Goal: Task Accomplishment & Management: Use online tool/utility

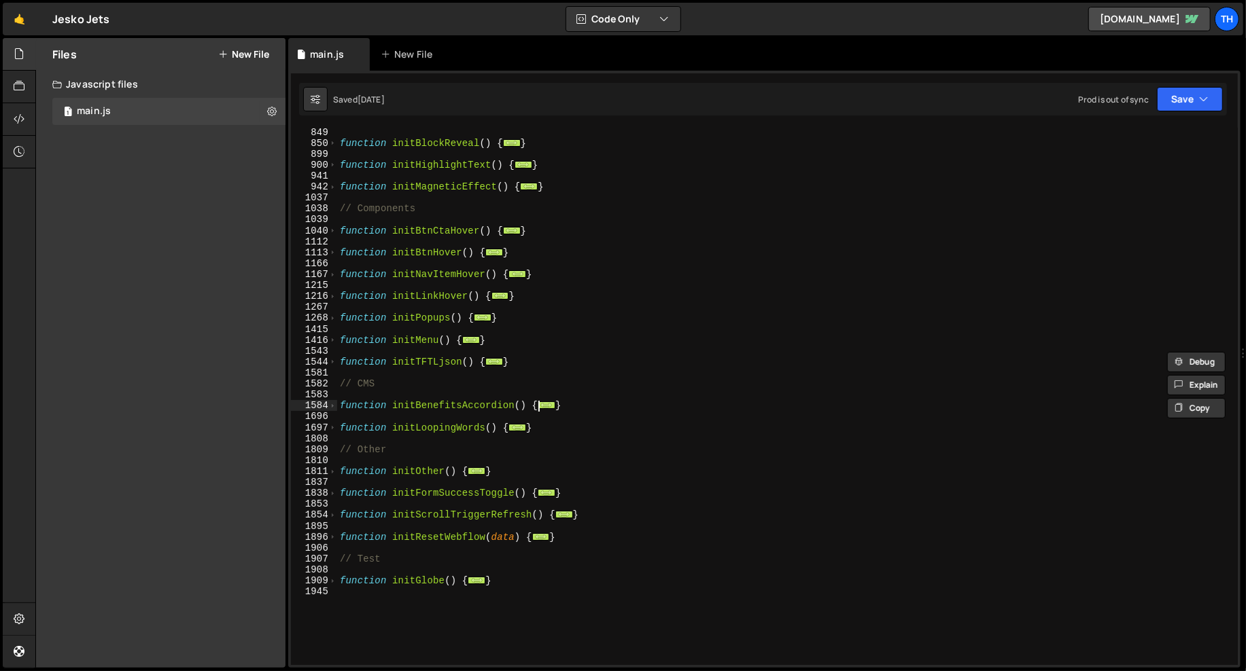
scroll to position [1235, 0]
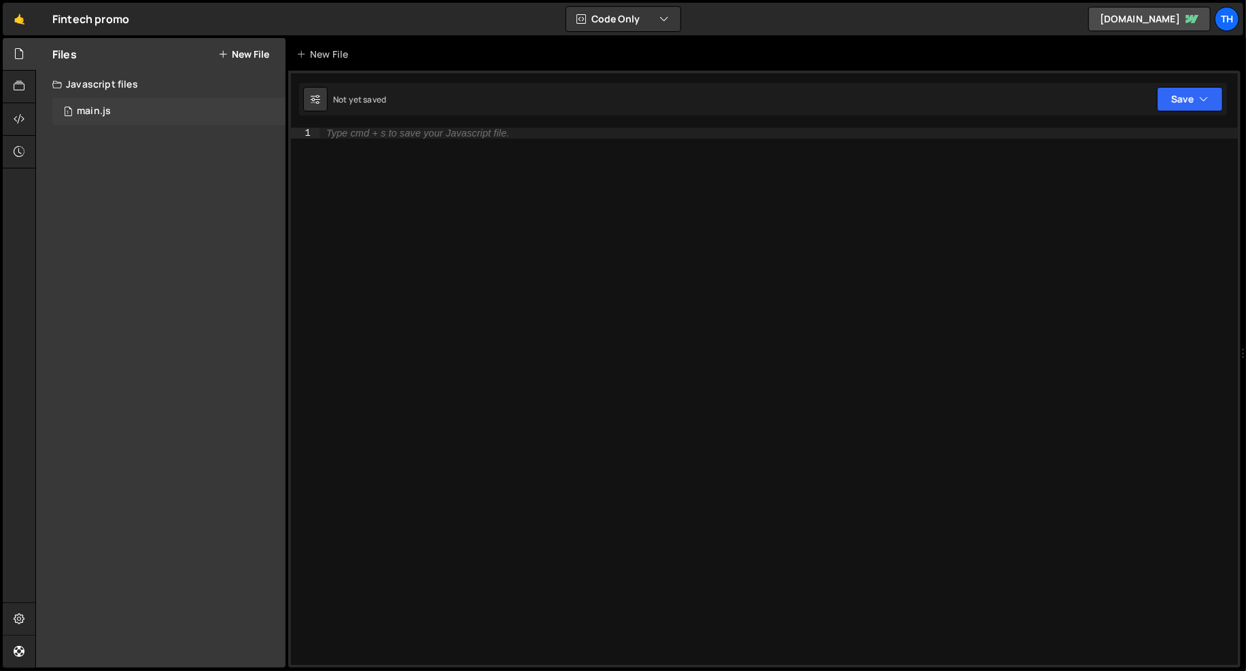
click at [141, 124] on div "1 main.js 0" at bounding box center [168, 111] width 233 height 27
click at [141, 119] on div "1 main.js 0" at bounding box center [168, 111] width 233 height 27
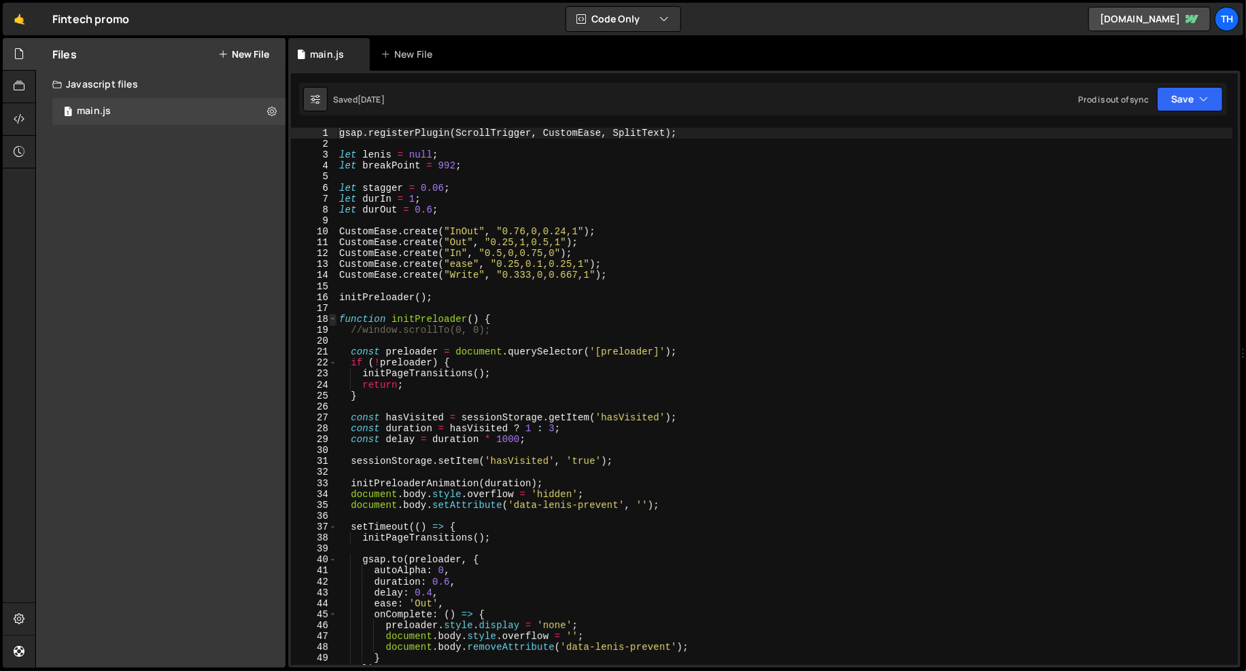
click at [332, 318] on span at bounding box center [332, 319] width 7 height 11
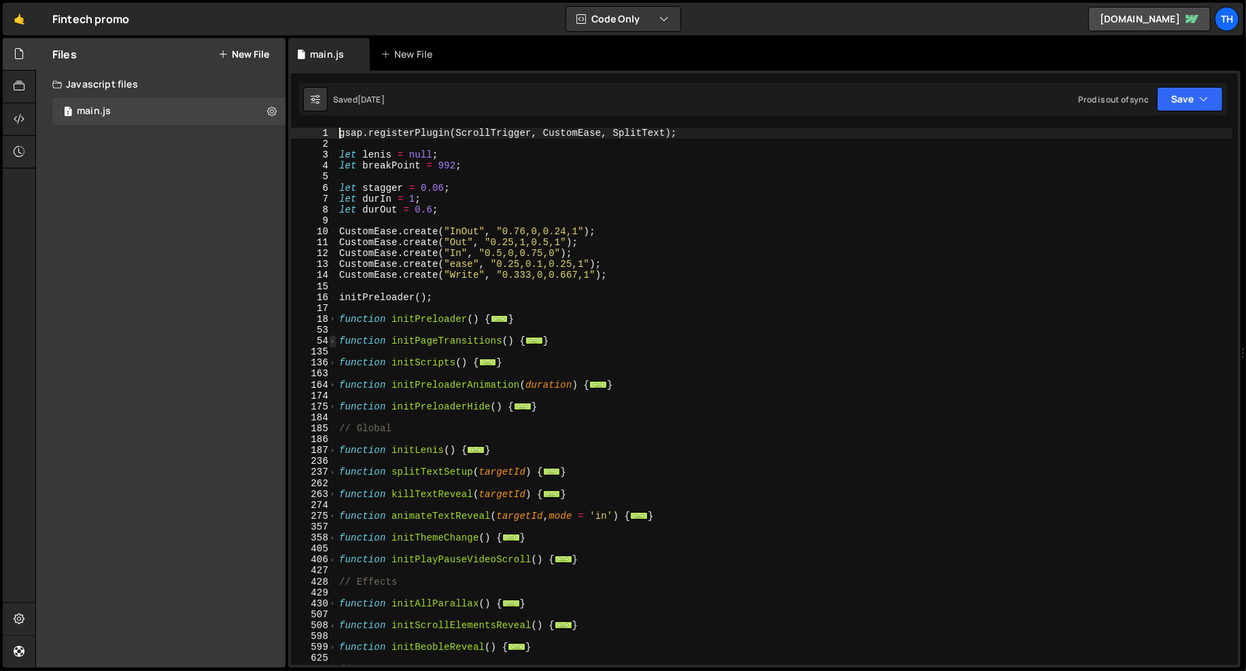
click at [330, 336] on span at bounding box center [332, 341] width 7 height 11
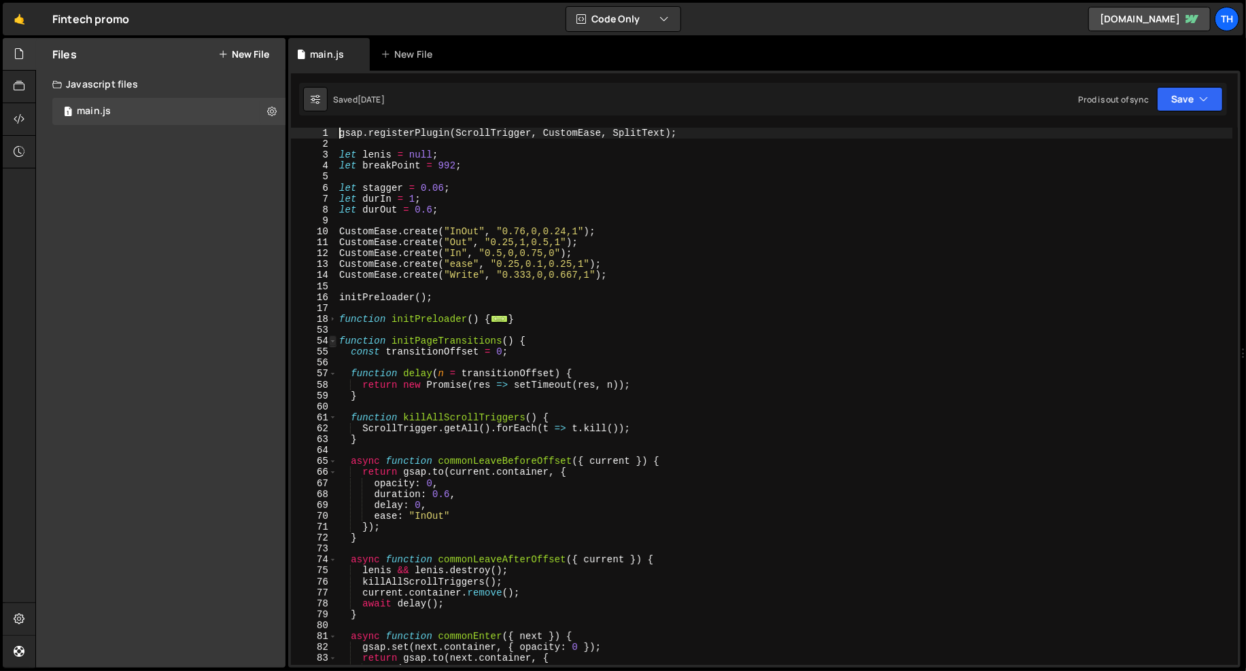
click at [331, 339] on span at bounding box center [332, 341] width 7 height 11
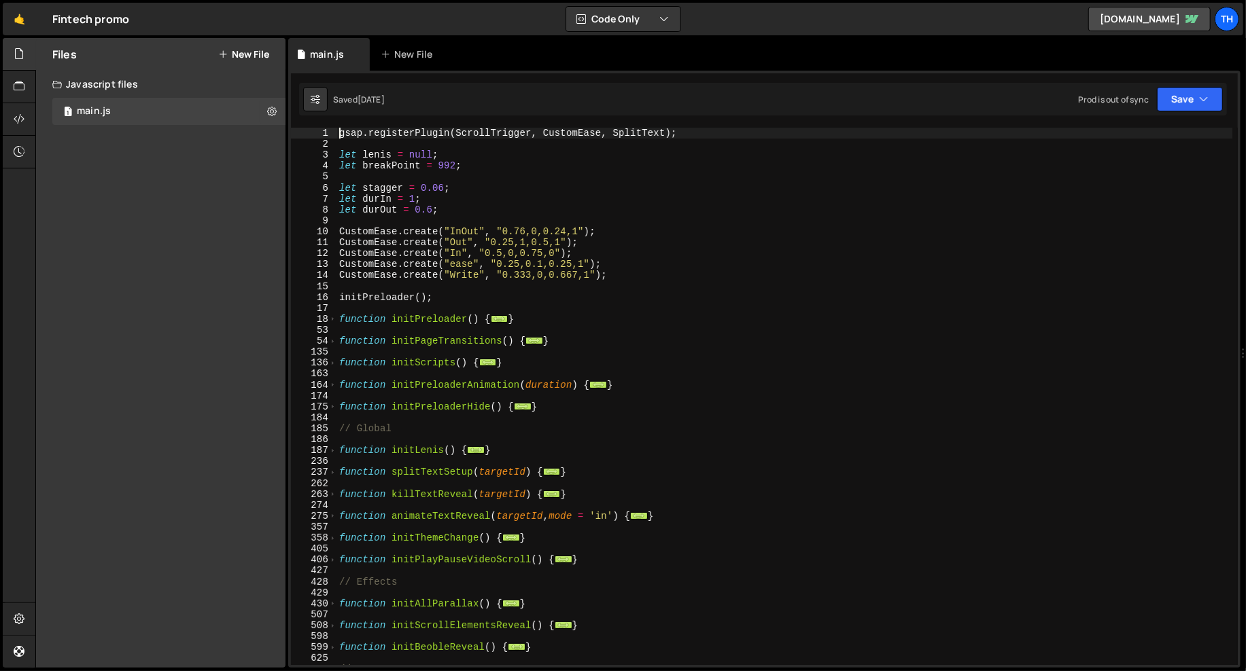
click at [326, 345] on div "54" at bounding box center [314, 341] width 46 height 11
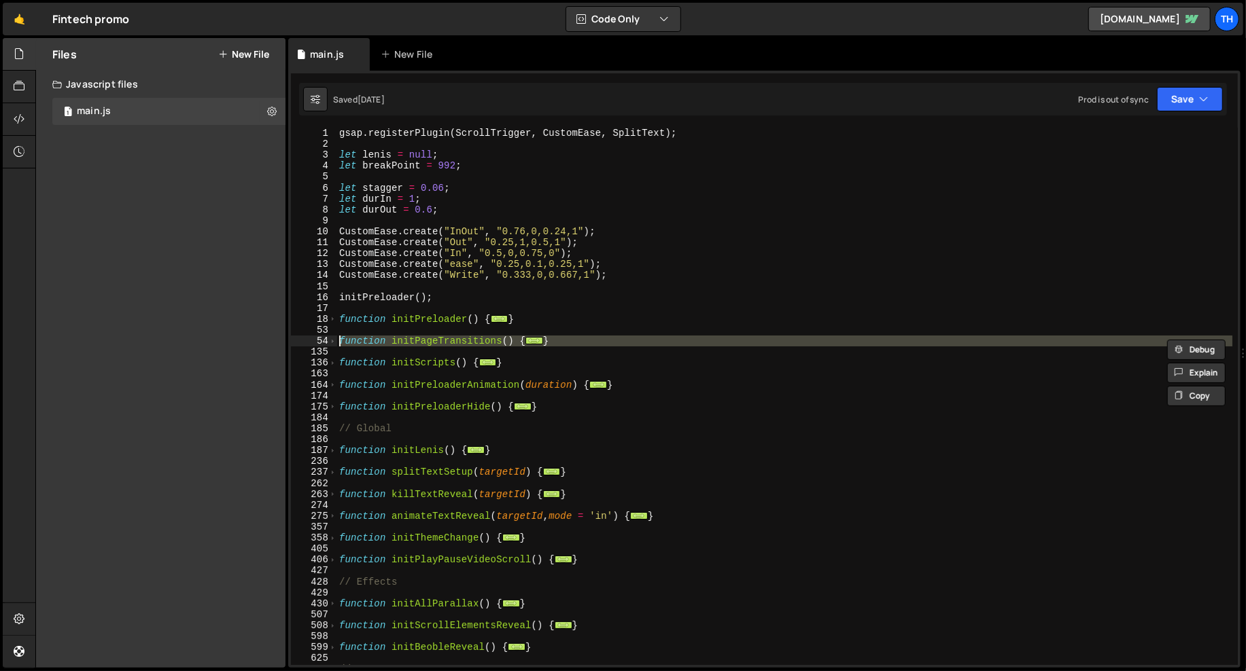
click at [351, 366] on div "gsap . registerPlugin ( ScrollTrigger , CustomEase , SplitText ) ; let [PERSON_…" at bounding box center [784, 407] width 896 height 559
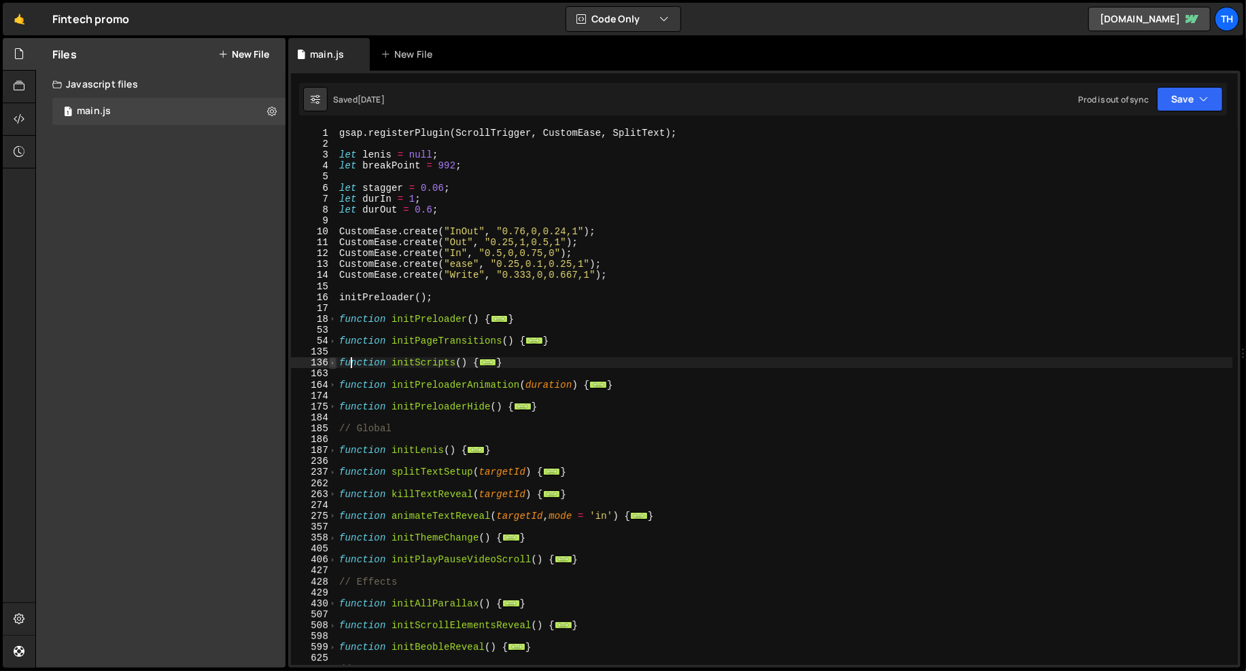
click at [333, 362] on span at bounding box center [332, 362] width 7 height 11
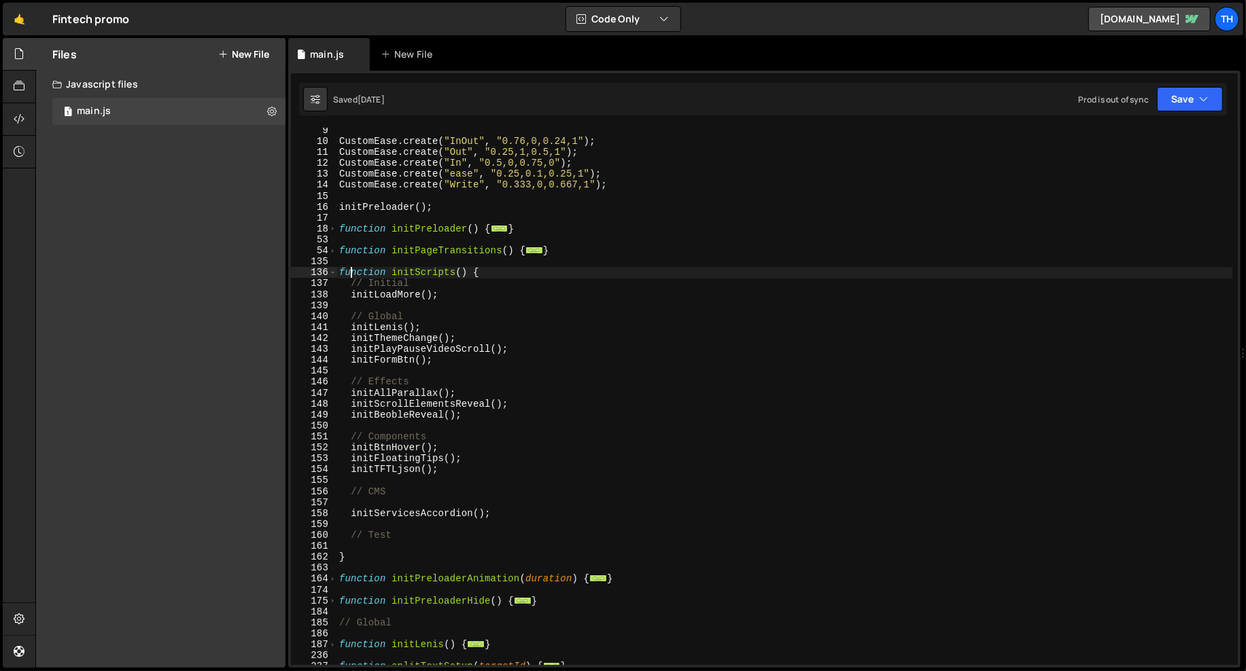
scroll to position [90, 0]
click at [352, 346] on div "CustomEase . create ( "InOut" , "0.76,0,0.24,1" ) ; CustomEase . create ( "Out"…" at bounding box center [784, 404] width 896 height 559
click at [1170, 94] on button "Save" at bounding box center [1190, 99] width 66 height 24
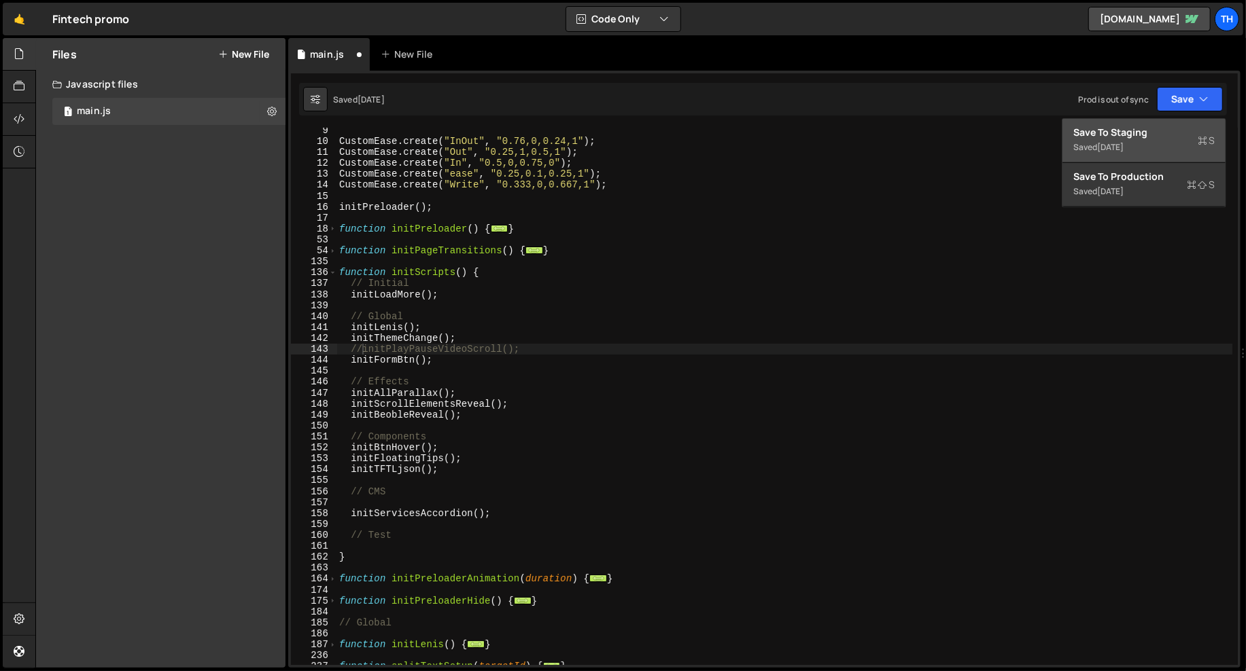
click at [1152, 133] on div "Save to Staging S" at bounding box center [1143, 133] width 141 height 14
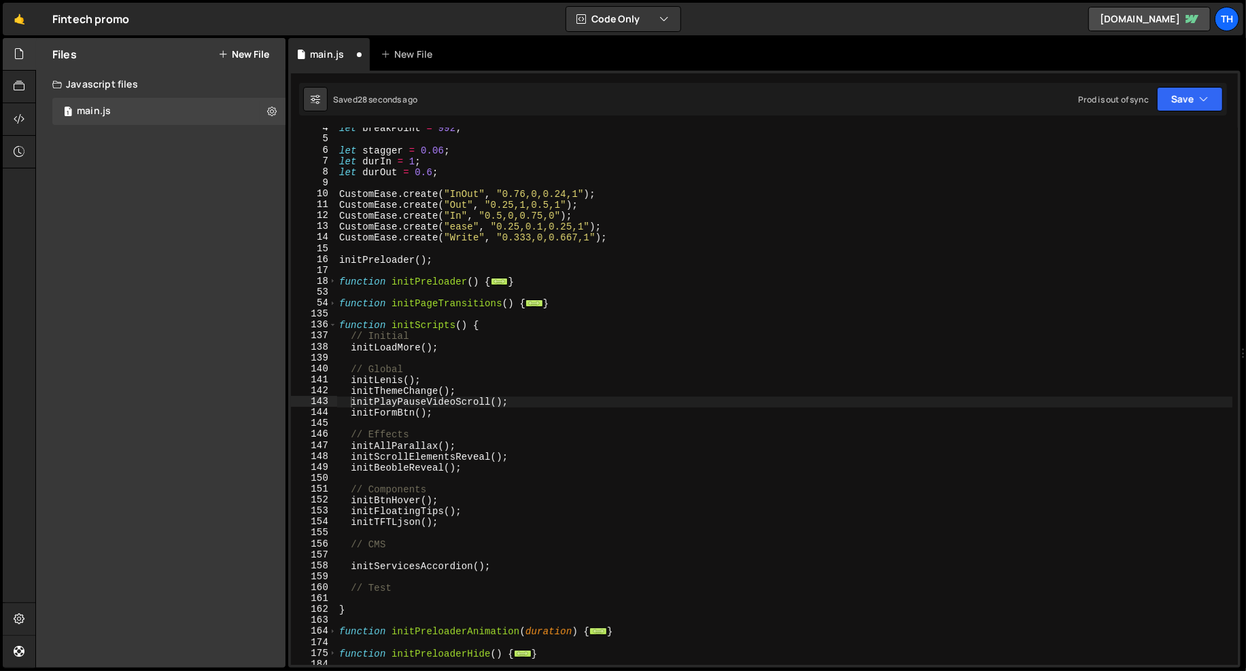
scroll to position [37, 0]
click at [1176, 123] on div "1 Type cmd + s to save your Javascript file. הההההההההההההההההההההההההההההההההה…" at bounding box center [764, 369] width 952 height 597
click at [1176, 116] on div "1 Type cmd + s to save your Javascript file. הההההההההההההההההההההההההההההההההה…" at bounding box center [764, 369] width 952 height 597
click at [1176, 111] on div "Saved 30 seconds ago Prod is out of sync Upgrade to Edit Save Save to Staging S…" at bounding box center [763, 99] width 928 height 33
click at [1176, 101] on button "Save" at bounding box center [1190, 99] width 66 height 24
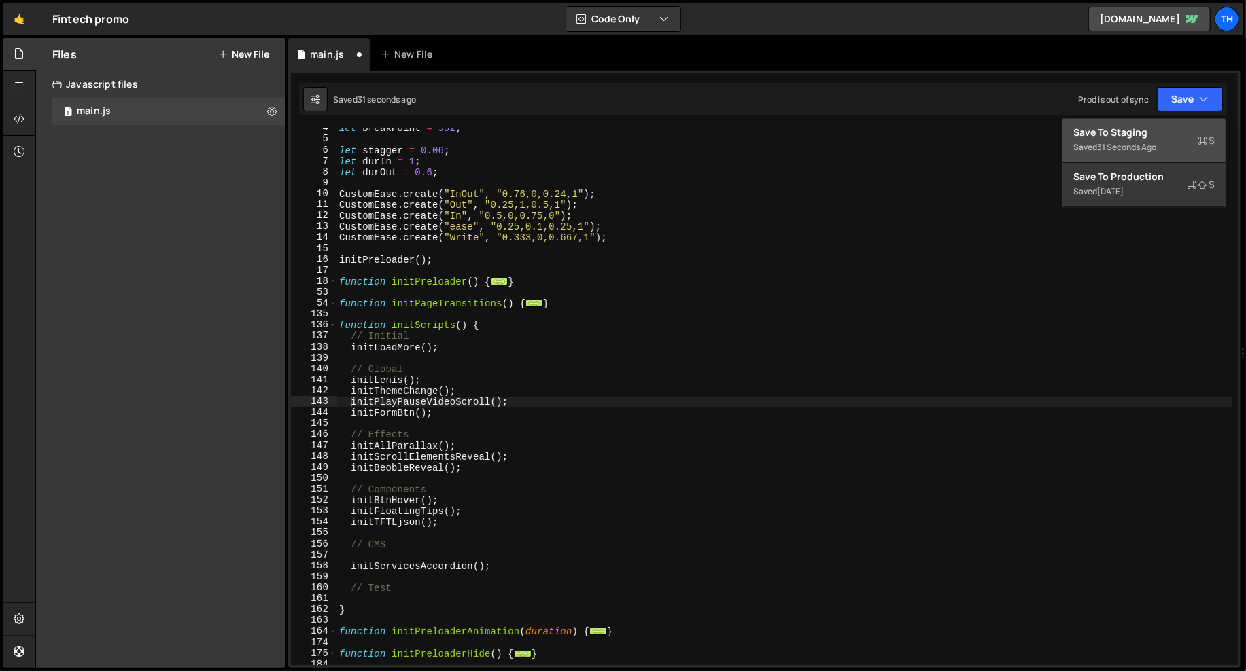
click at [1151, 130] on div "Save to Staging S" at bounding box center [1143, 133] width 141 height 14
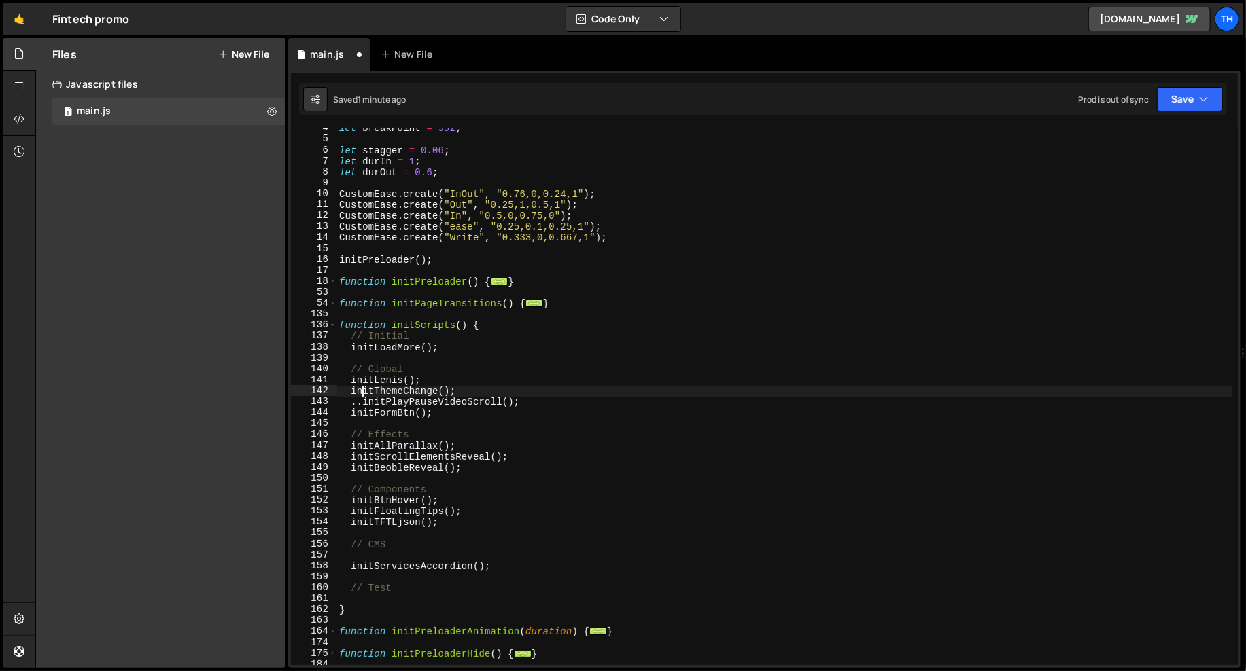
click at [362, 396] on div "let breakPoint = 992 ; let stagger = 0.06 ; let durIn = 1 ; let durOut = 0.6 ; …" at bounding box center [784, 402] width 896 height 559
click at [1173, 103] on button "Save" at bounding box center [1190, 99] width 66 height 24
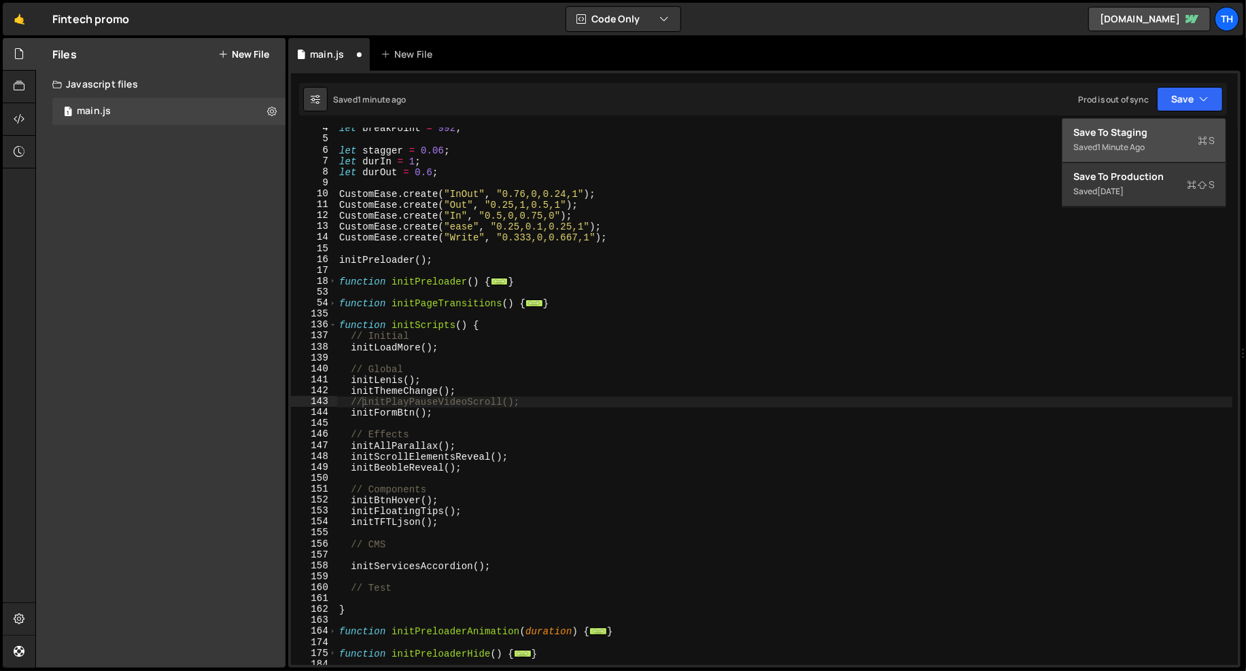
click at [1129, 141] on div "1 minute ago" at bounding box center [1121, 147] width 48 height 12
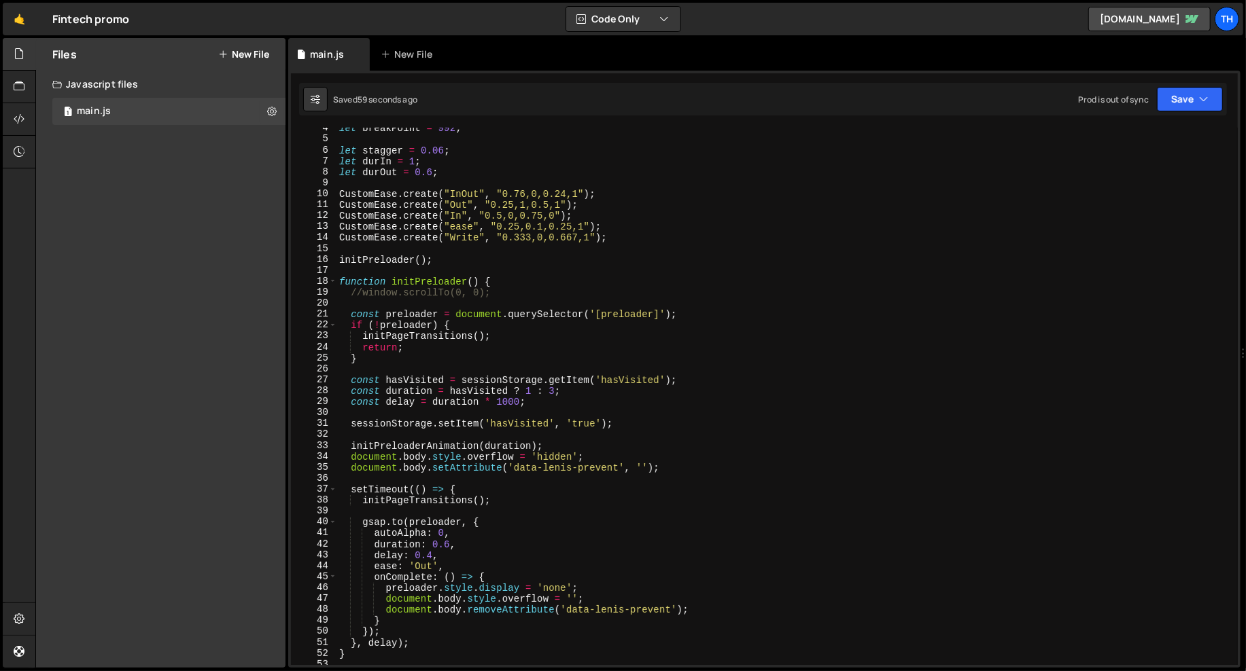
click at [338, 281] on div "let breakPoint = 992 ; let stagger = 0.06 ; let durIn = 1 ; let durOut = 0.6 ; …" at bounding box center [784, 402] width 896 height 559
click at [336, 281] on span at bounding box center [332, 281] width 7 height 11
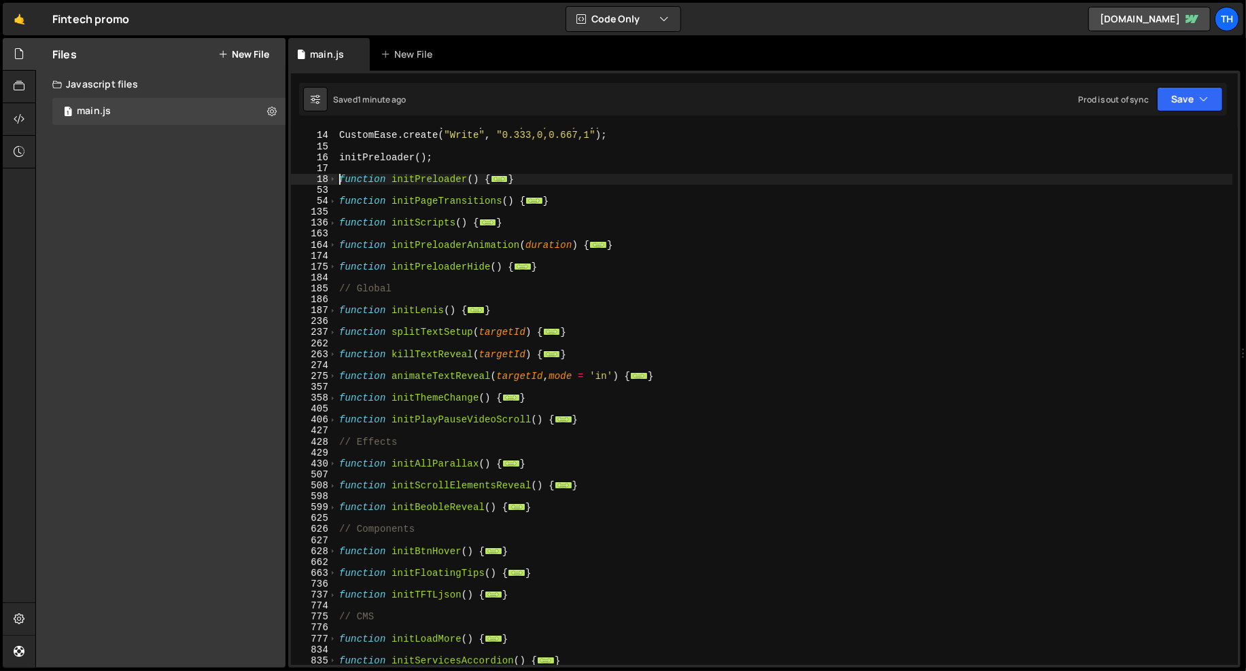
scroll to position [312, 0]
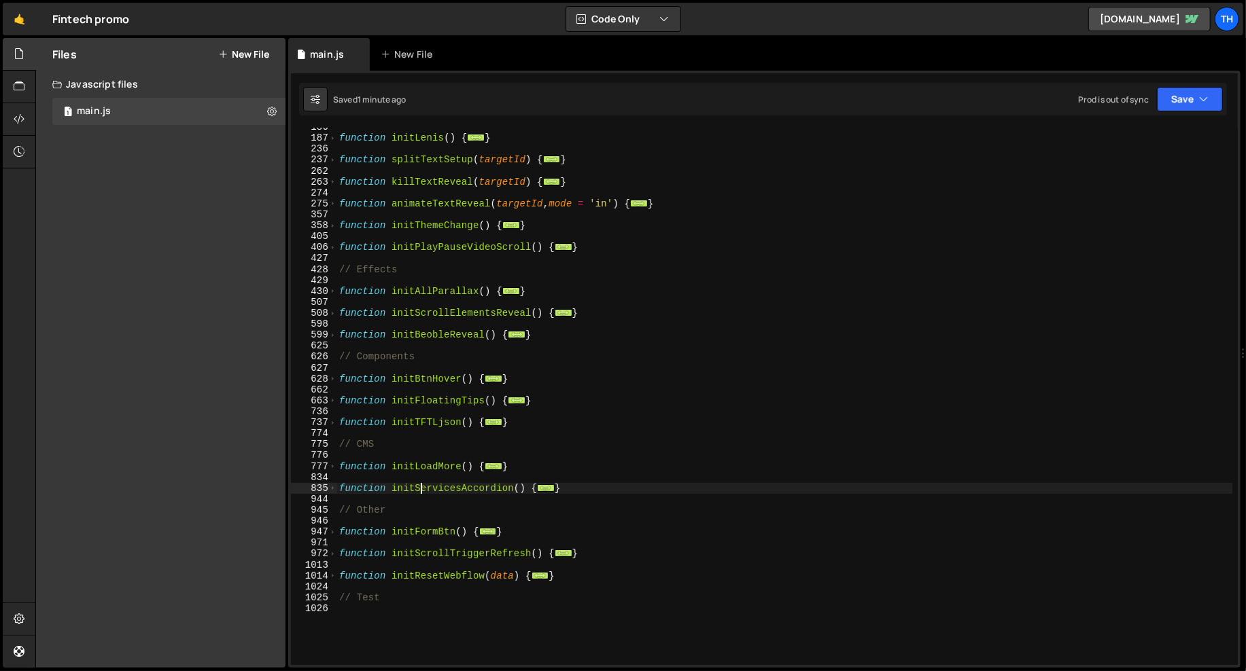
click at [421, 487] on div "function initLenis ( ) { ... } function splitTextSetup ( targetId ) { ... } fun…" at bounding box center [784, 401] width 896 height 559
click at [408, 469] on div "function initLenis ( ) { ... } function splitTextSetup ( targetId ) { ... } fun…" at bounding box center [784, 401] width 896 height 559
click at [334, 332] on span at bounding box center [332, 335] width 7 height 11
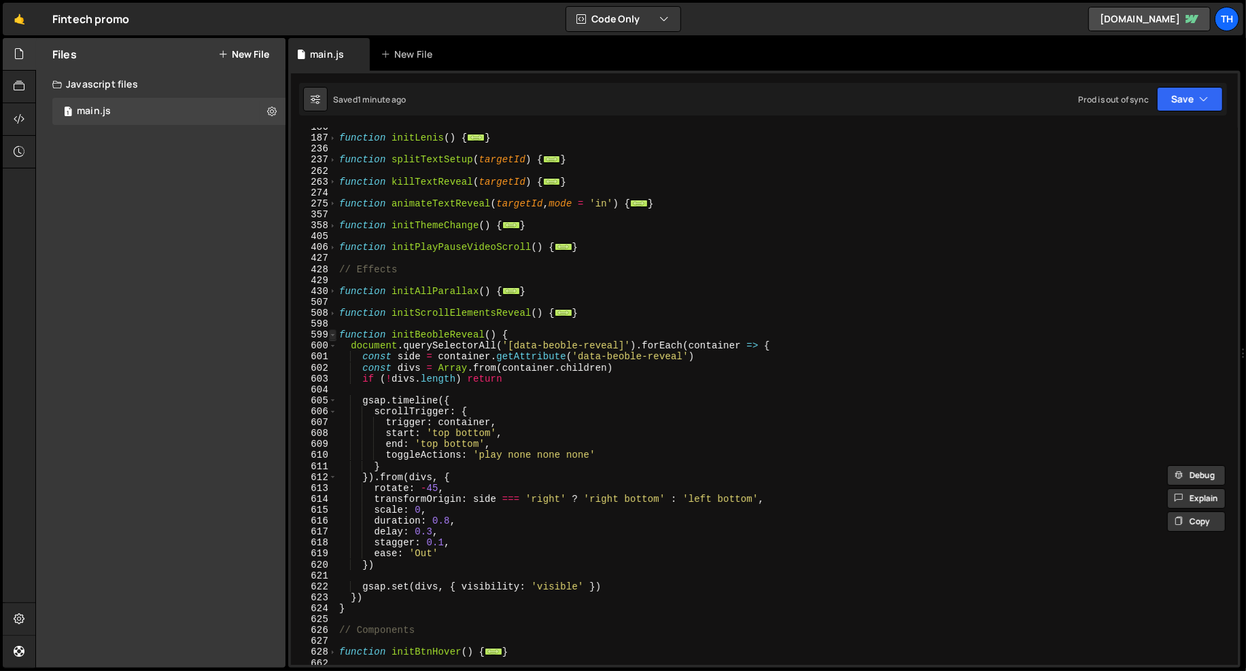
click at [334, 332] on span at bounding box center [332, 335] width 7 height 11
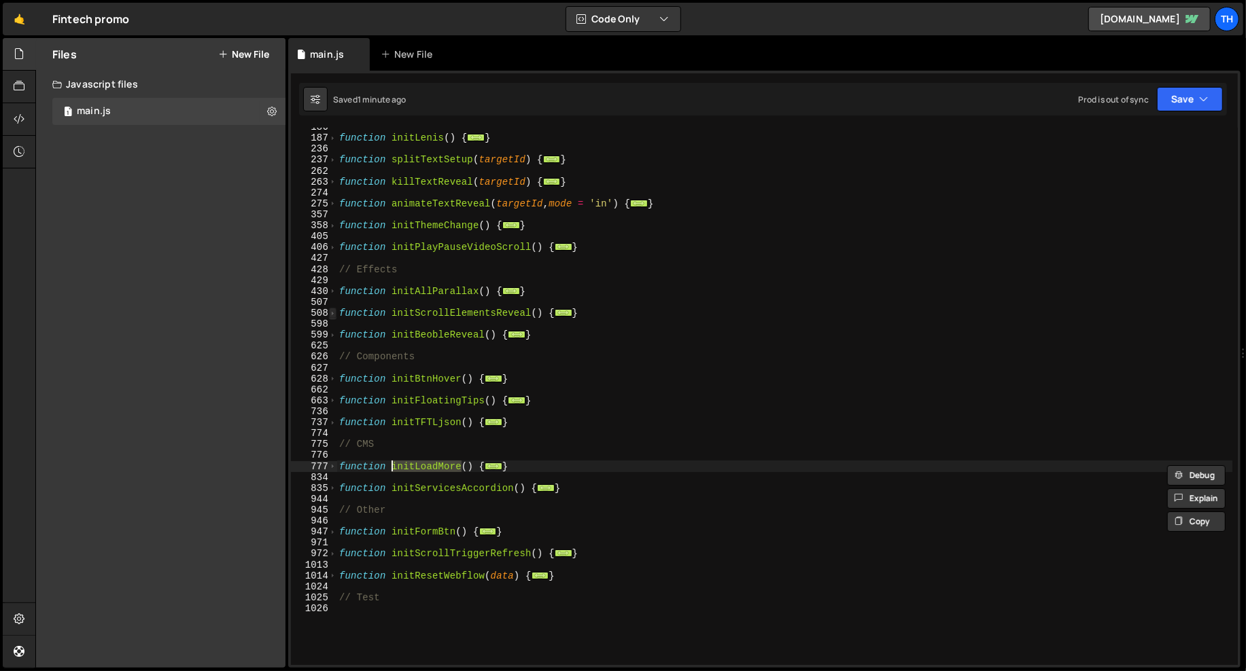
click at [332, 308] on span at bounding box center [332, 313] width 7 height 11
click at [332, 313] on span at bounding box center [332, 313] width 7 height 11
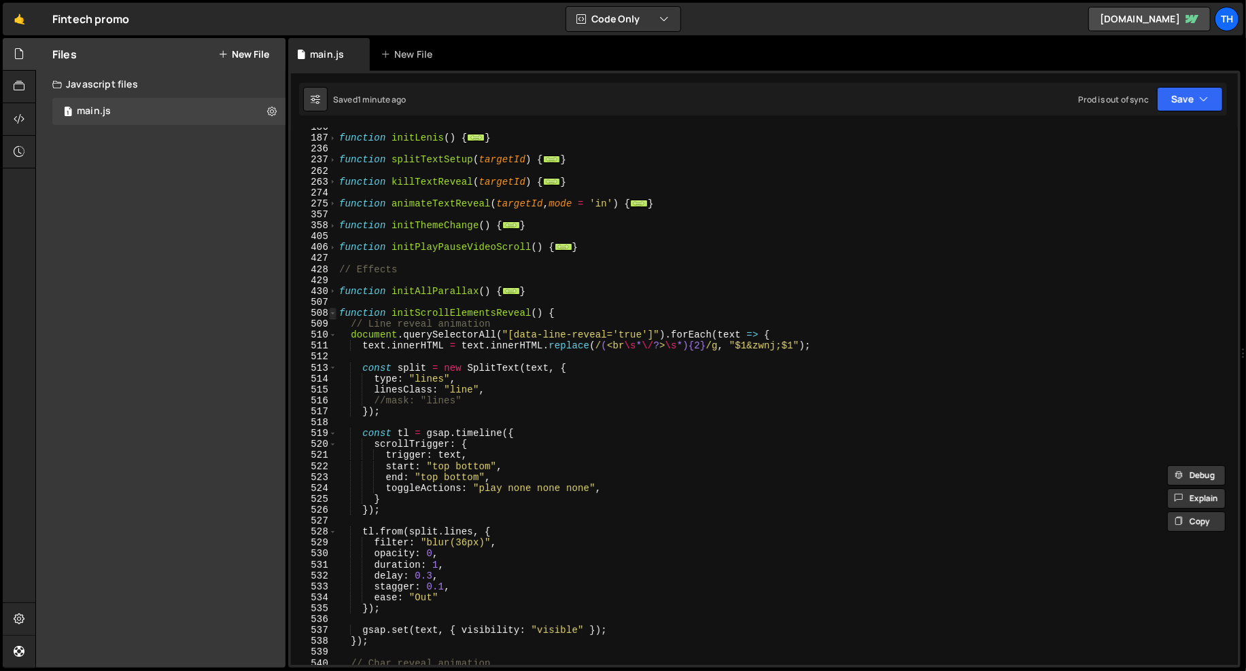
click at [332, 313] on span at bounding box center [332, 313] width 7 height 11
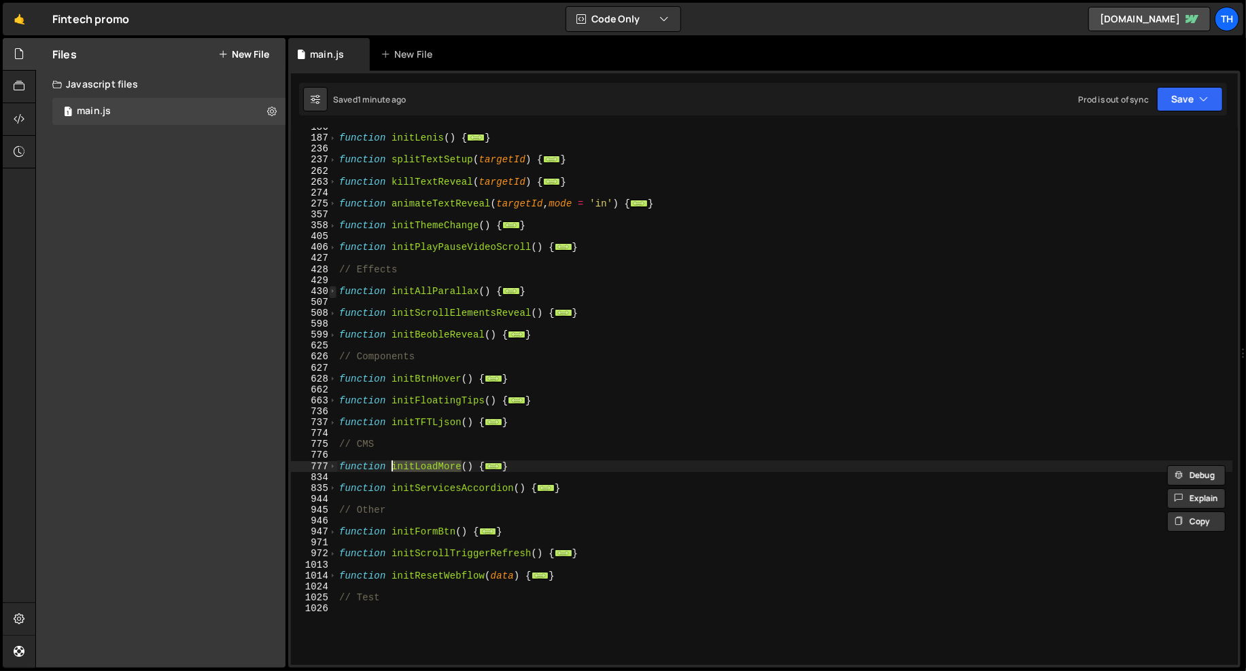
click at [334, 290] on span at bounding box center [332, 291] width 7 height 11
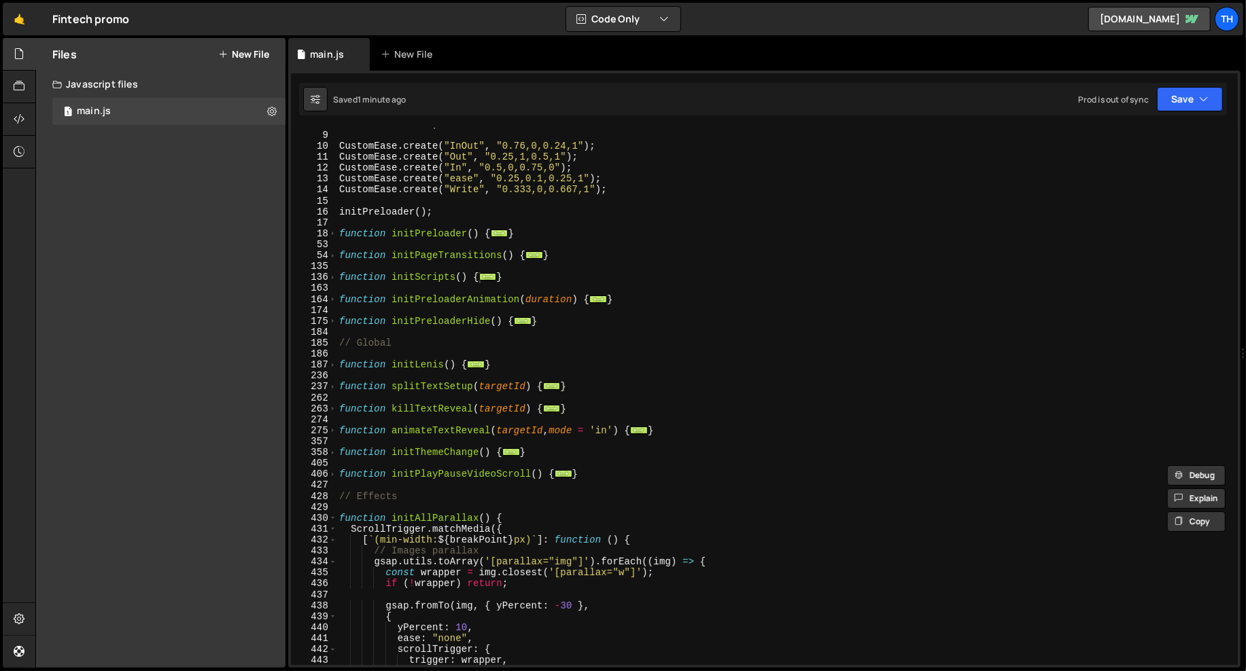
scroll to position [85, 0]
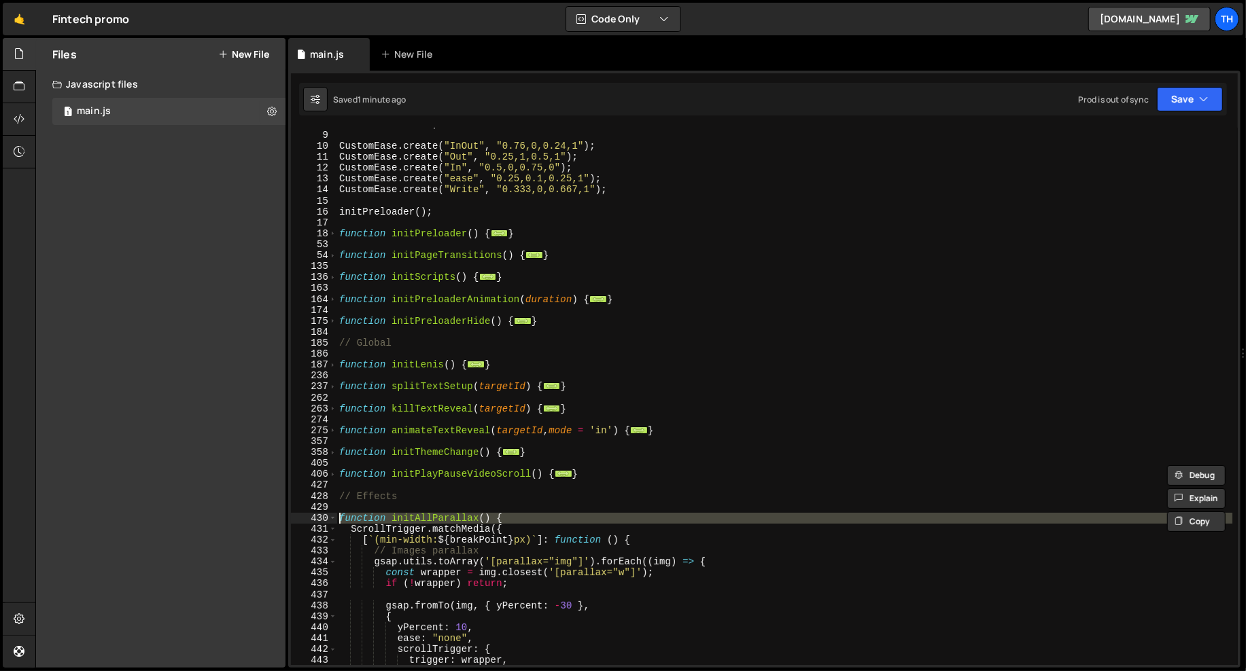
click at [328, 518] on div "430" at bounding box center [314, 518] width 46 height 11
click at [328, 503] on div at bounding box center [328, 503] width 0 height 0
click at [420, 493] on div "let durOut = 0.6 ; CustomEase . create ( "InOut" , "0.76,0,0.24,1" ) ; CustomEa…" at bounding box center [784, 398] width 896 height 559
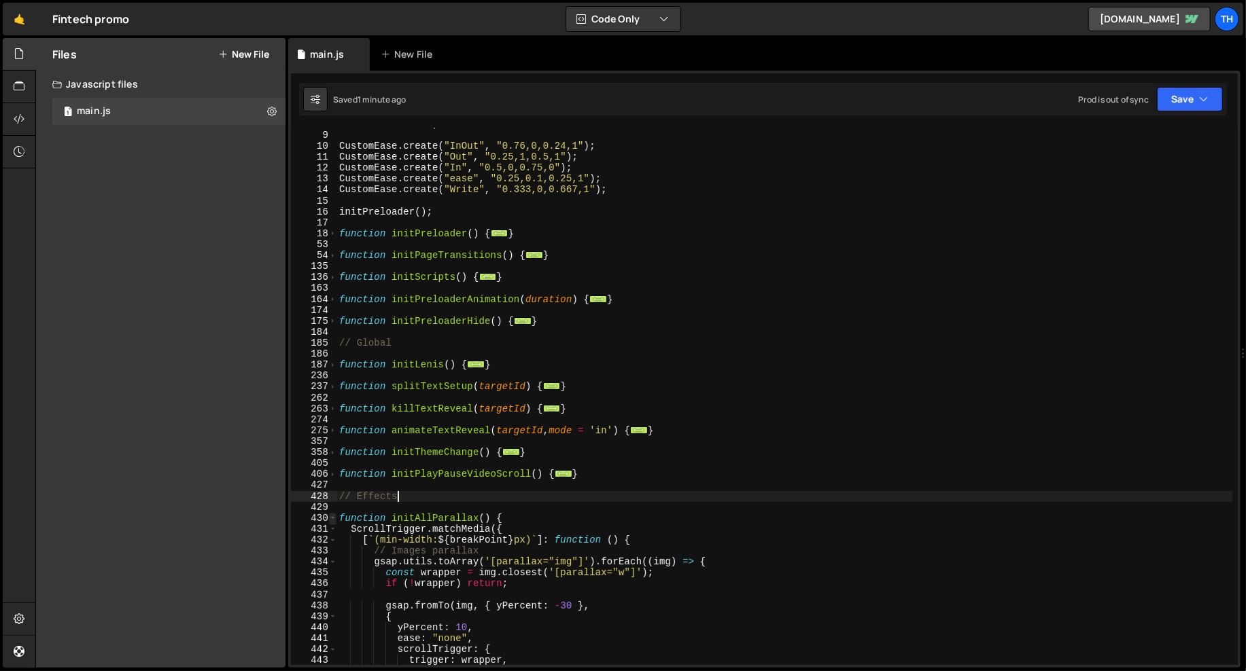
click at [334, 519] on span at bounding box center [332, 518] width 7 height 11
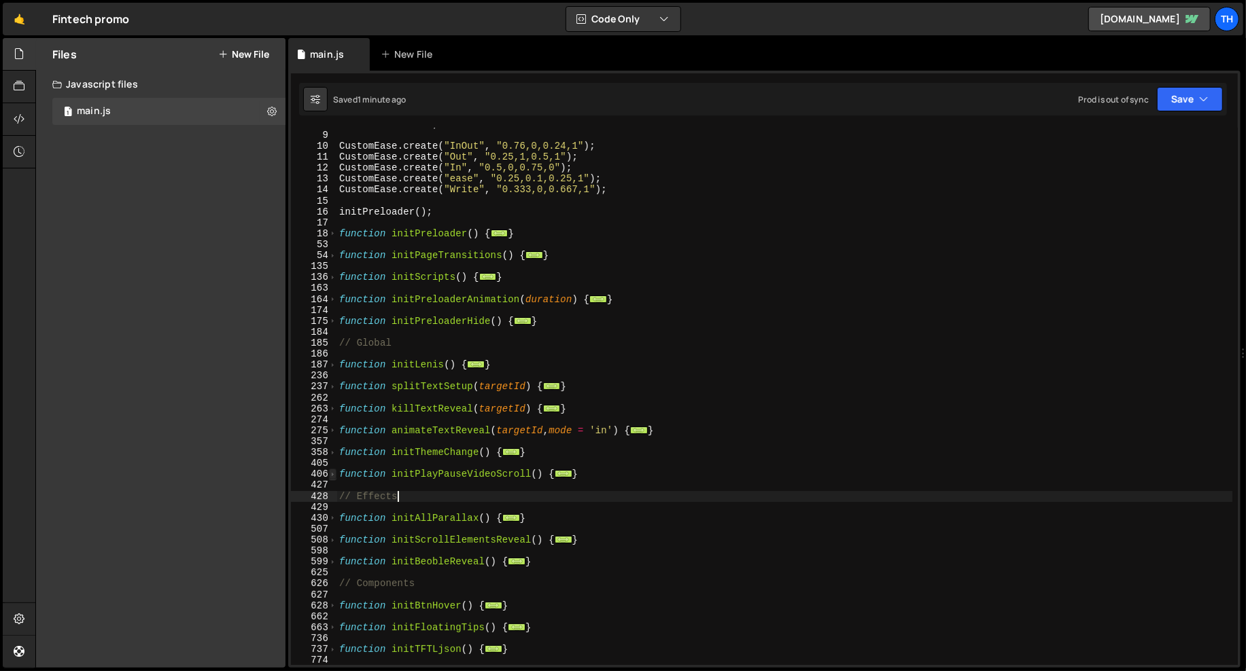
click at [331, 470] on span at bounding box center [332, 474] width 7 height 11
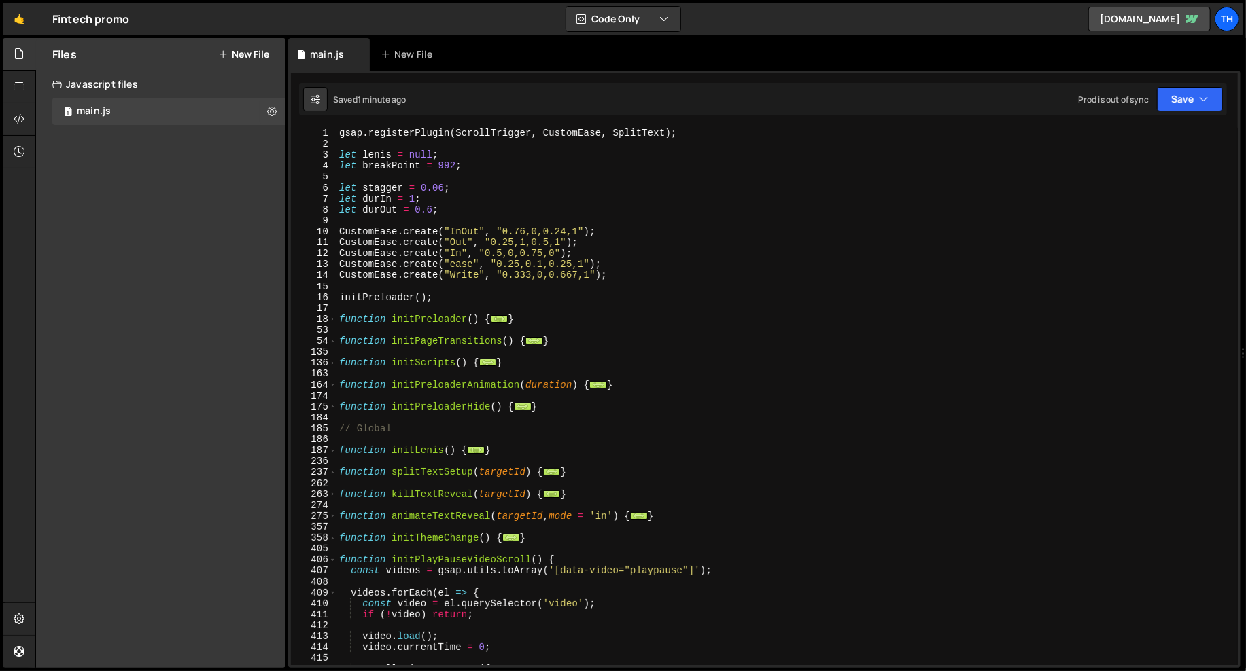
scroll to position [0, 0]
click at [332, 361] on span at bounding box center [332, 362] width 7 height 11
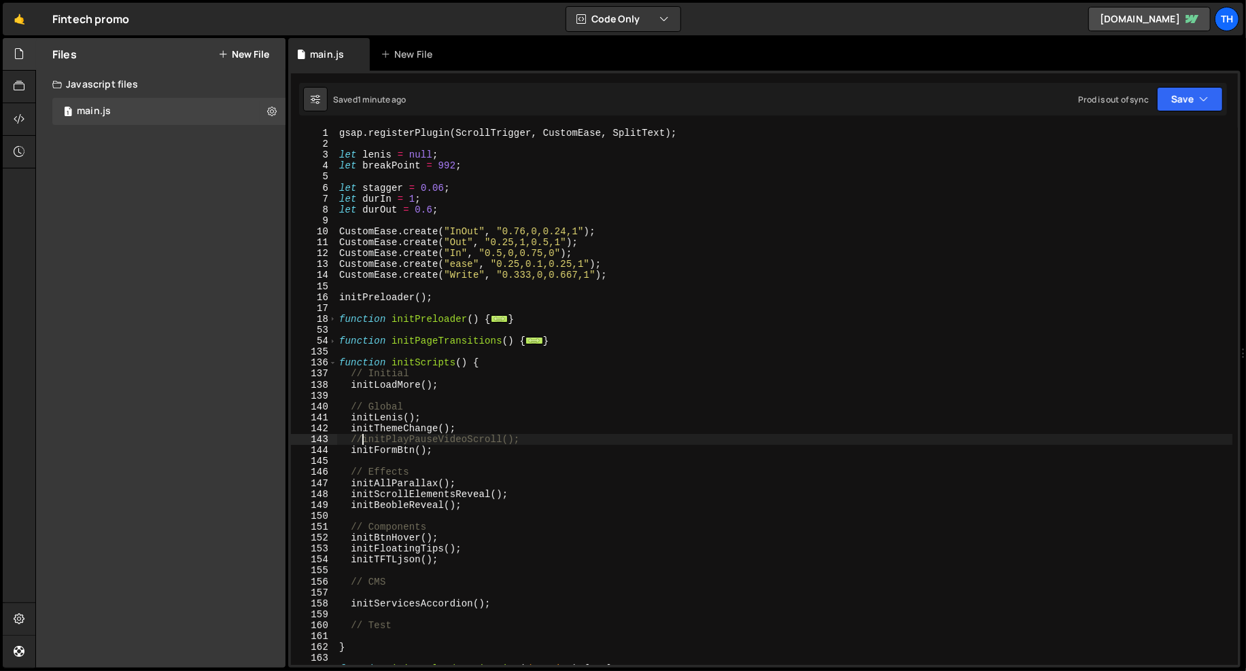
click at [361, 436] on div "gsap . registerPlugin ( ScrollTrigger , CustomEase , SplitText ) ; let lenis = …" at bounding box center [784, 407] width 896 height 559
click at [1218, 84] on div "Saved 1 minute ago Prod is out of sync Upgrade to Edit Save Save to Staging S S…" at bounding box center [763, 99] width 928 height 33
click at [1212, 90] on button "Save" at bounding box center [1190, 99] width 66 height 24
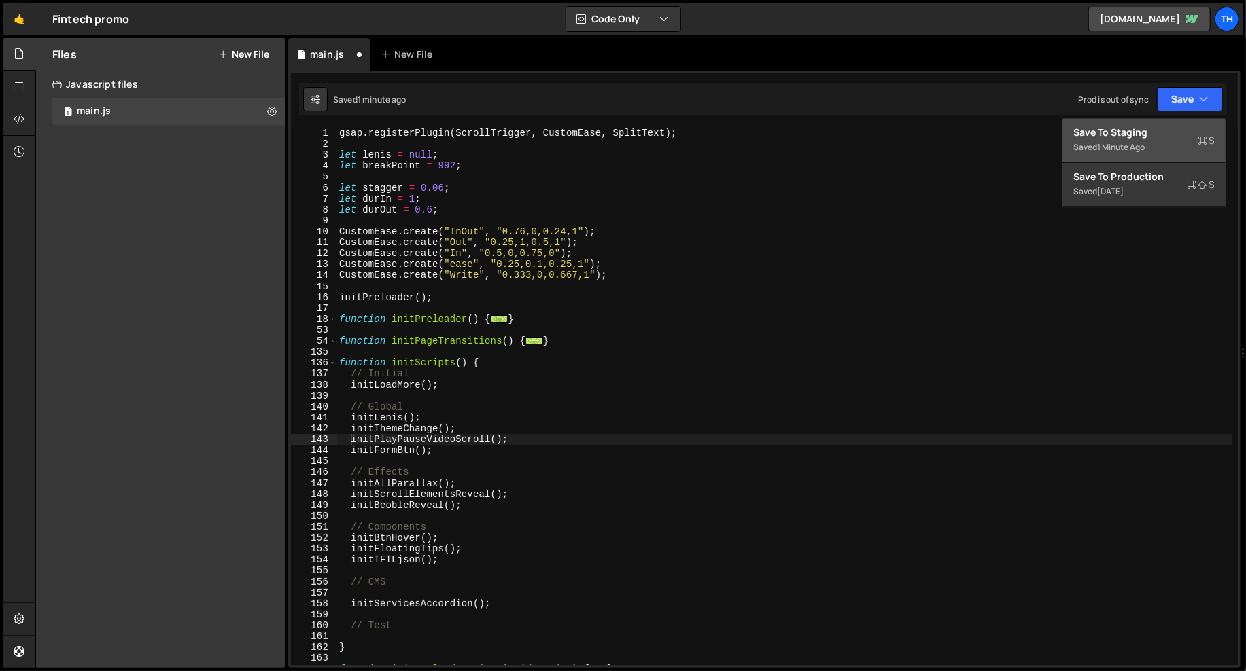
click at [1189, 122] on button "Save to Staging S Saved 1 minute ago" at bounding box center [1143, 141] width 163 height 44
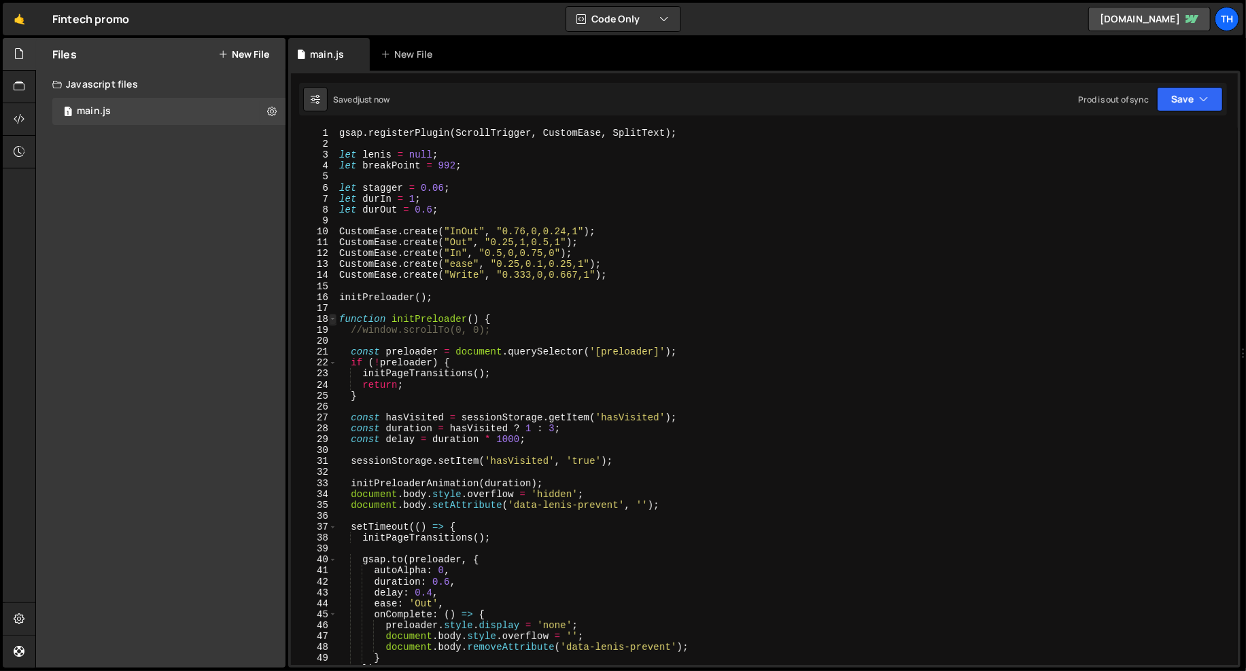
click at [332, 319] on span at bounding box center [332, 319] width 7 height 11
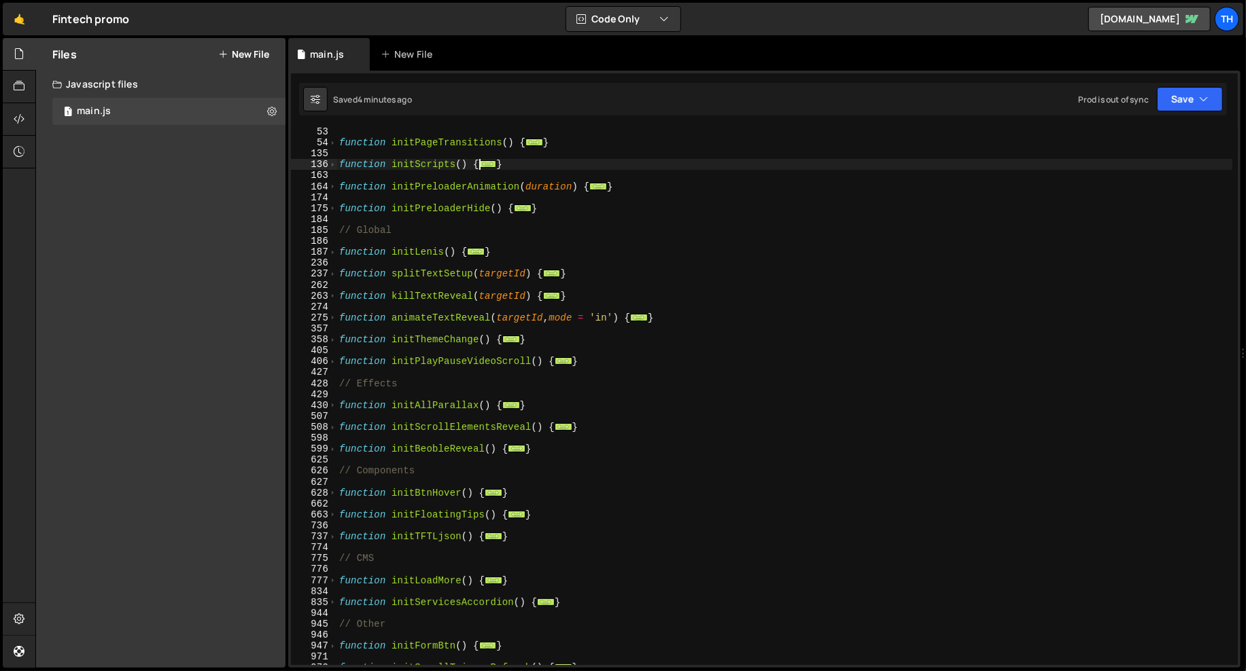
scroll to position [198, 0]
click at [325, 401] on div "430" at bounding box center [314, 405] width 46 height 11
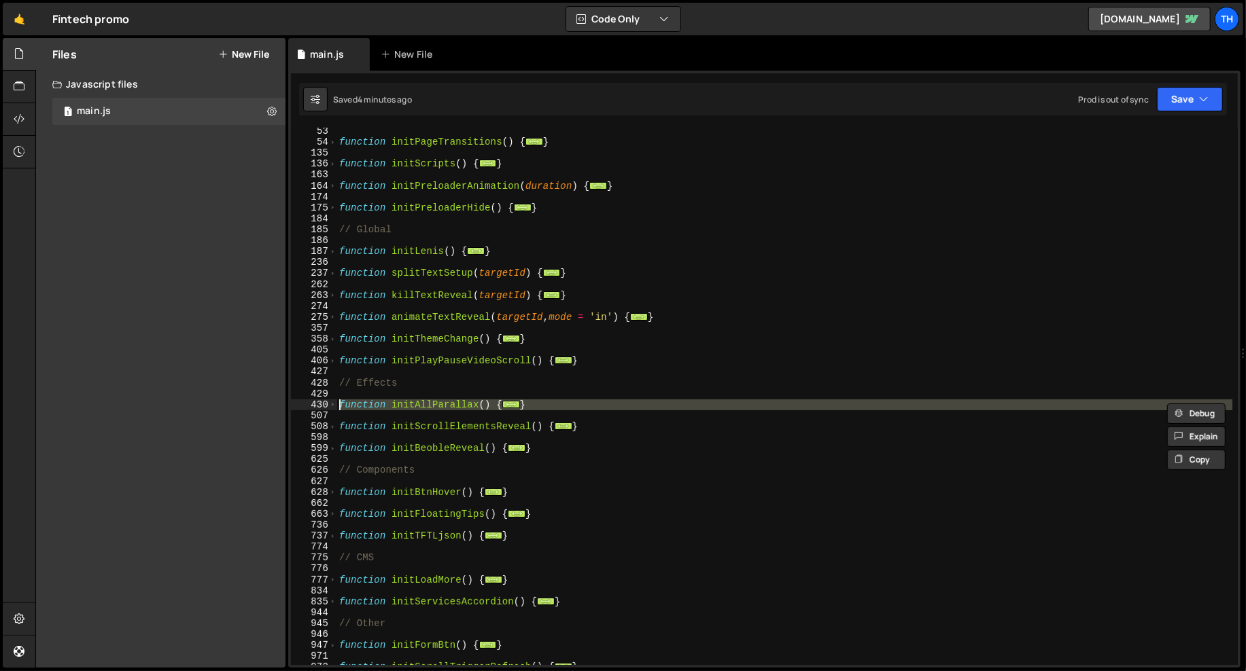
drag, startPoint x: 328, startPoint y: 402, endPoint x: 351, endPoint y: 355, distance: 52.0
click at [351, 355] on html "Projects Community Library Blog Th Projects Your Teams Invite team member Accou…" at bounding box center [623, 335] width 1246 height 671
click at [332, 409] on span at bounding box center [332, 405] width 7 height 11
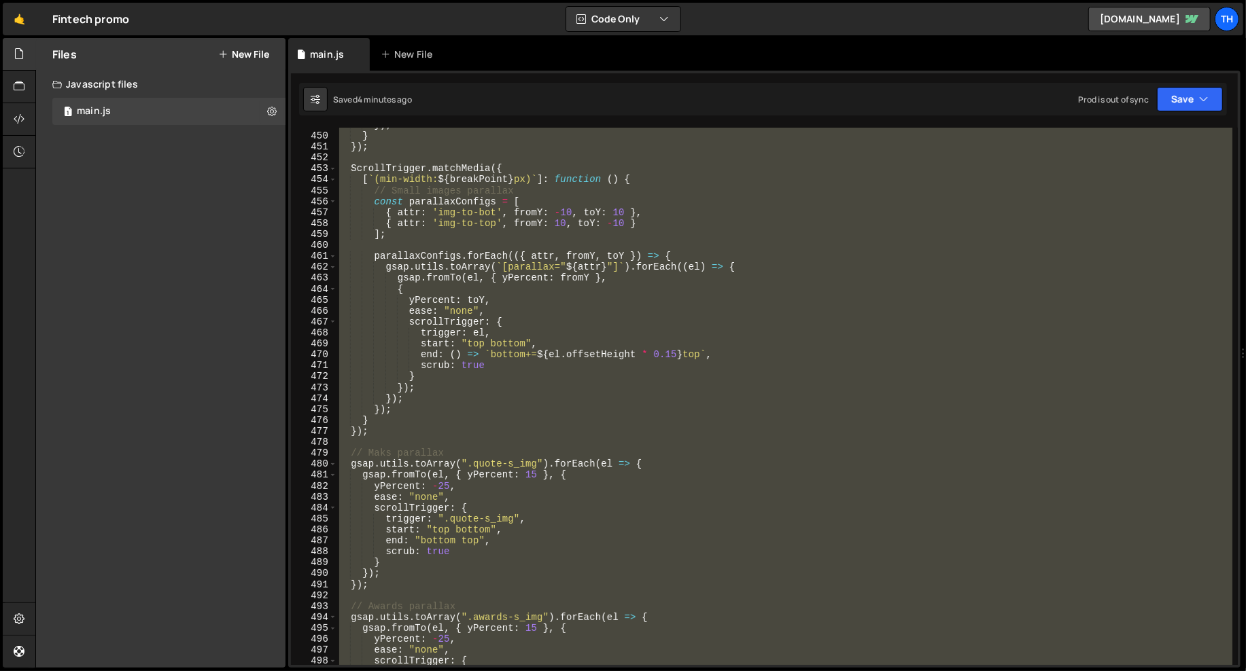
scroll to position [687, 0]
click at [413, 425] on div "}) ; } }) ; ScrollTrigger . matchMedia ({ [ ` (min-width: ${ breakPoint } px) `…" at bounding box center [784, 397] width 896 height 538
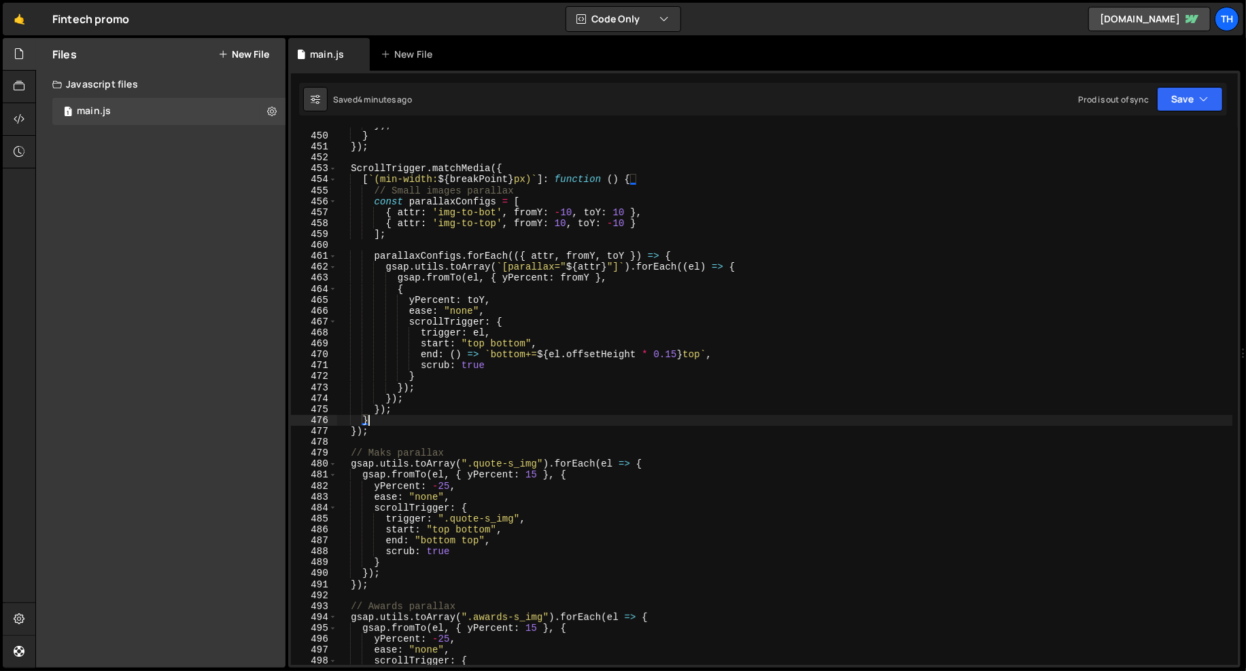
scroll to position [0, 1]
click at [328, 366] on div "471" at bounding box center [314, 365] width 46 height 11
click at [381, 428] on div "}) ; } }) ; ScrollTrigger . matchMedia ({ [ ` (min-width: ${ breakPoint } px) `…" at bounding box center [784, 399] width 896 height 559
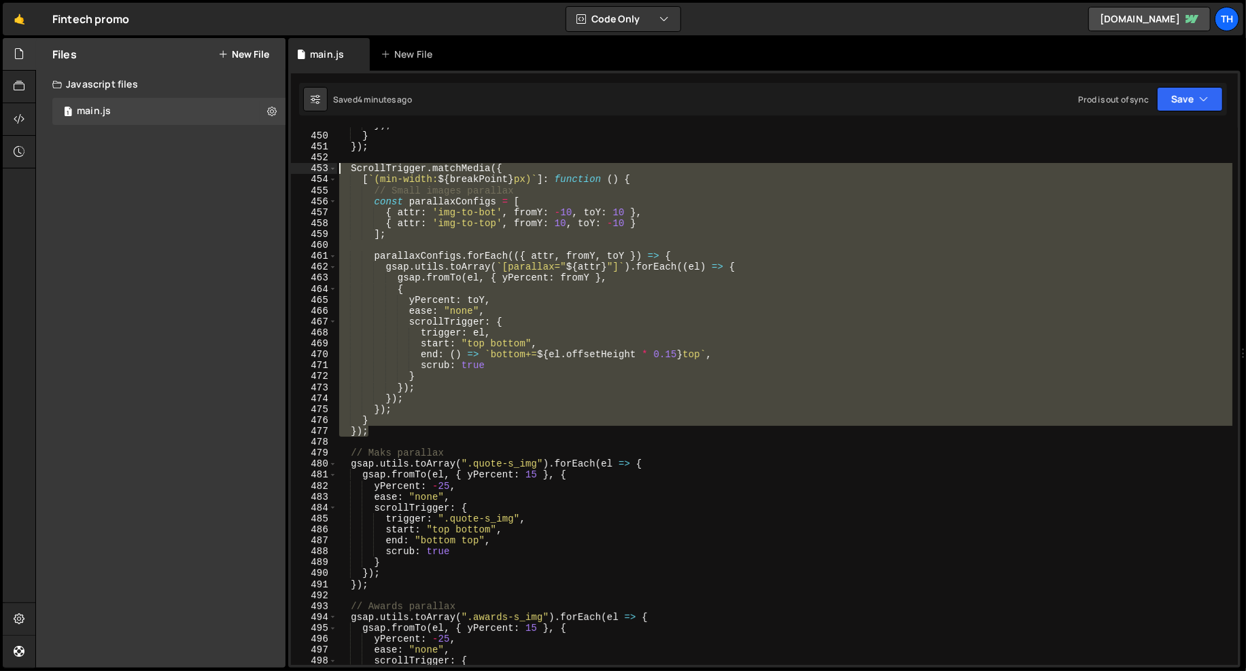
drag, startPoint x: 387, startPoint y: 430, endPoint x: 243, endPoint y: 168, distance: 299.3
click at [243, 168] on div "Files New File Javascript files 1 main.js 0 CSS files Copy share link Edit File…" at bounding box center [640, 353] width 1210 height 631
type textarea "ScrollTrigger.matchMedia({ [`(min-width: ${breakPoint}px)`]: function () {"
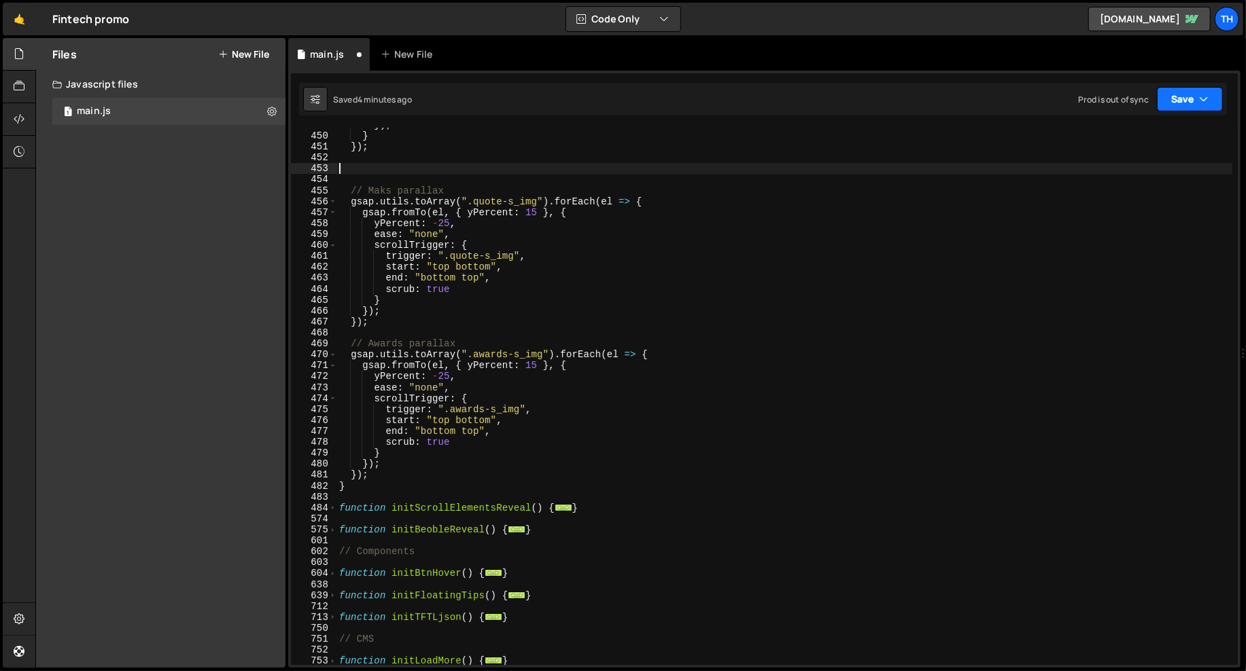
click at [1191, 99] on button "Save" at bounding box center [1190, 99] width 66 height 24
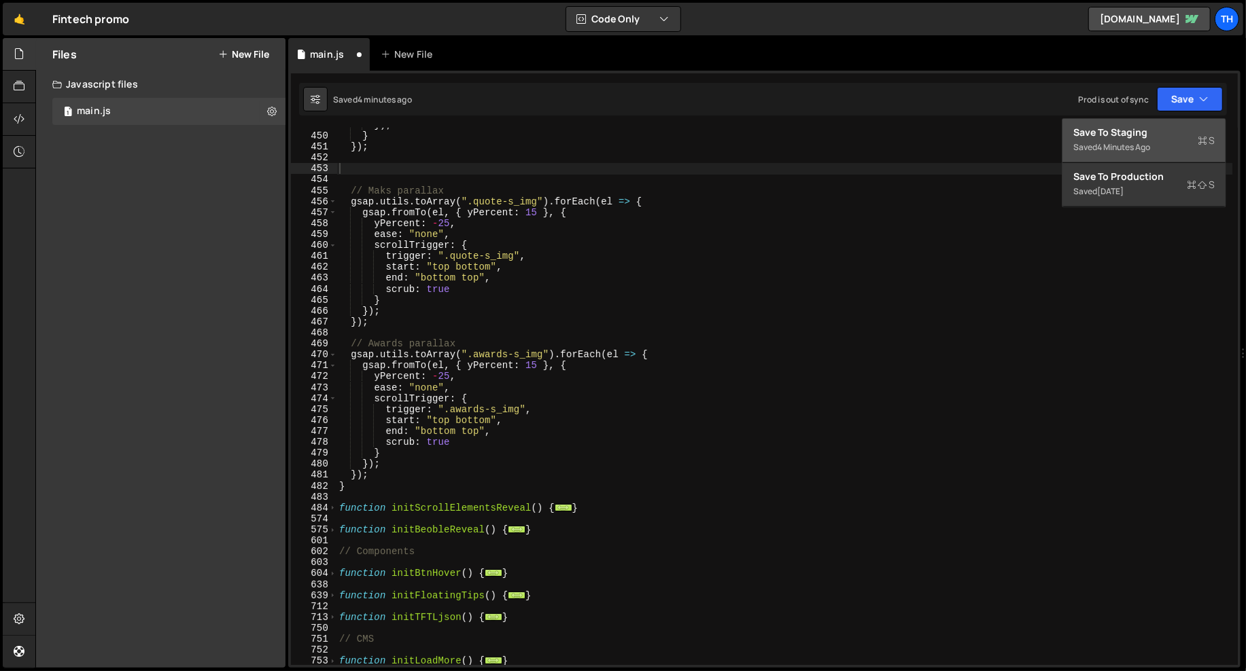
click at [1168, 121] on button "Save to Staging S Saved 4 minutes ago" at bounding box center [1143, 141] width 163 height 44
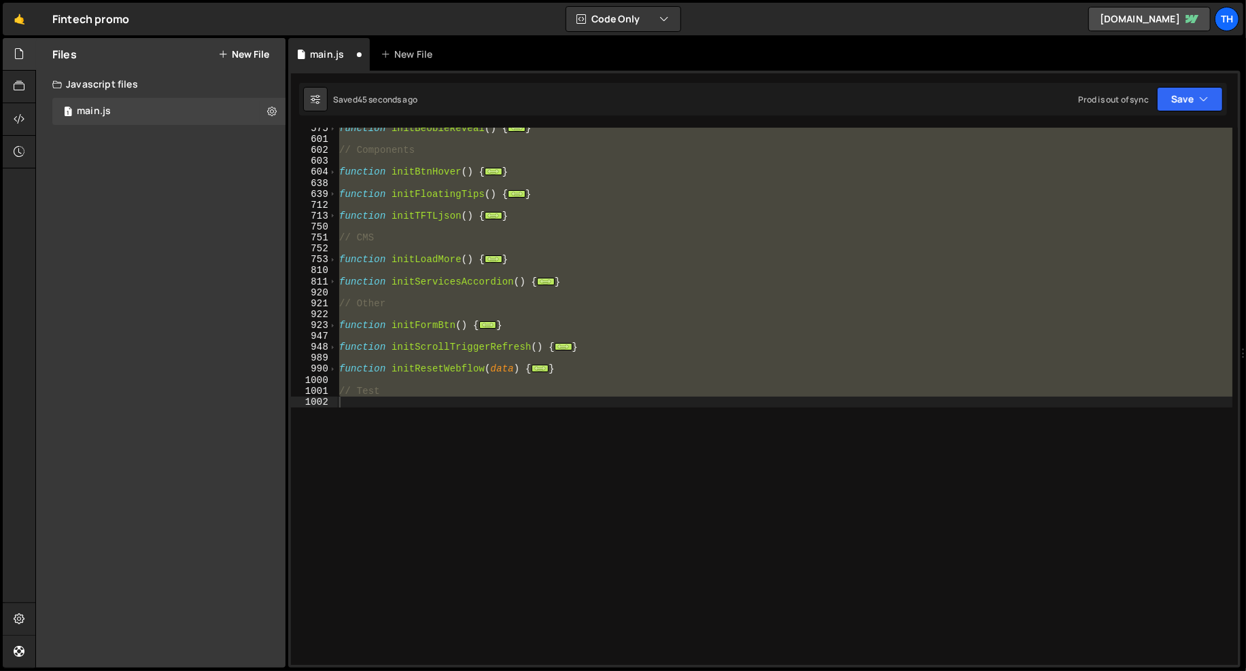
scroll to position [716, 0]
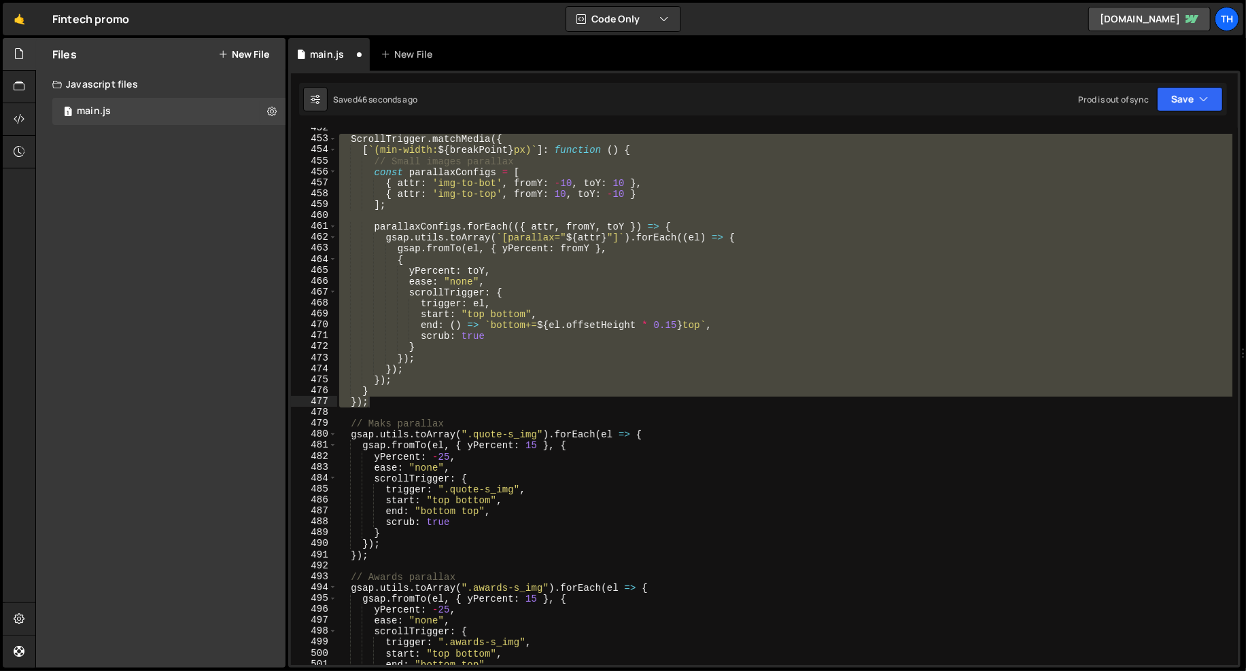
click at [542, 208] on div "ScrollTrigger . matchMedia ({ [ ` (min-width: ${ breakPoint } px) ` ] : functio…" at bounding box center [784, 397] width 896 height 538
type textarea "];"
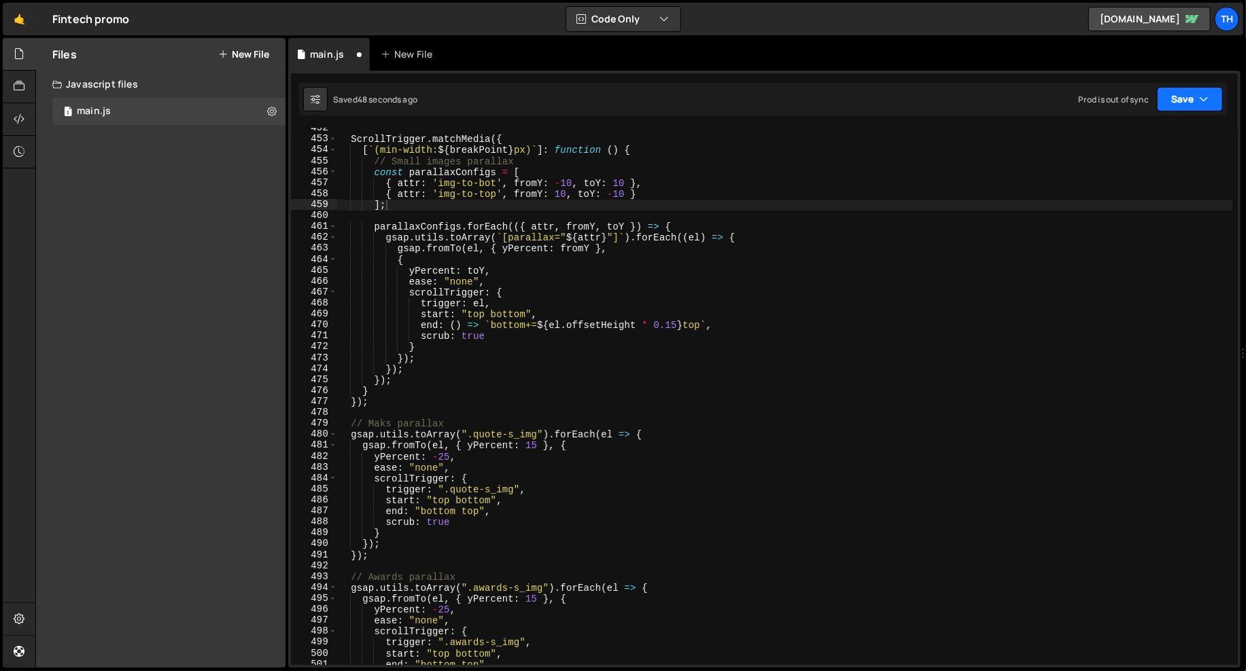
click at [1172, 102] on button "Save" at bounding box center [1190, 99] width 66 height 24
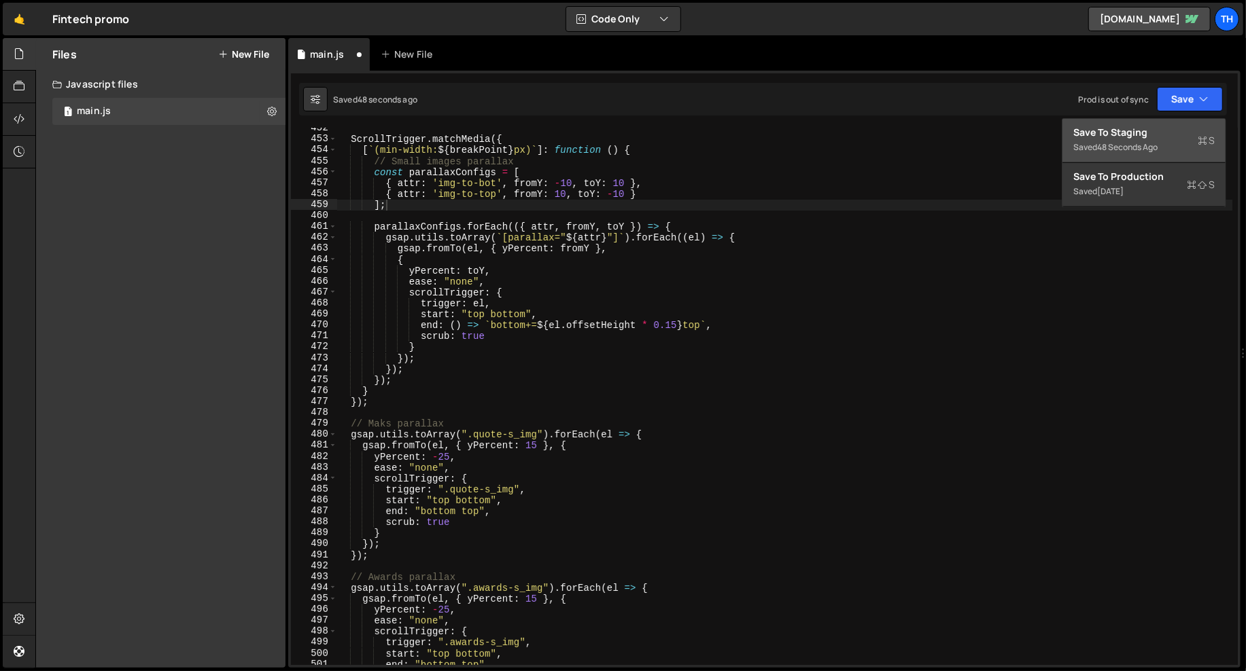
click at [1161, 120] on button "Save to Staging S Saved 48 seconds ago" at bounding box center [1143, 141] width 163 height 44
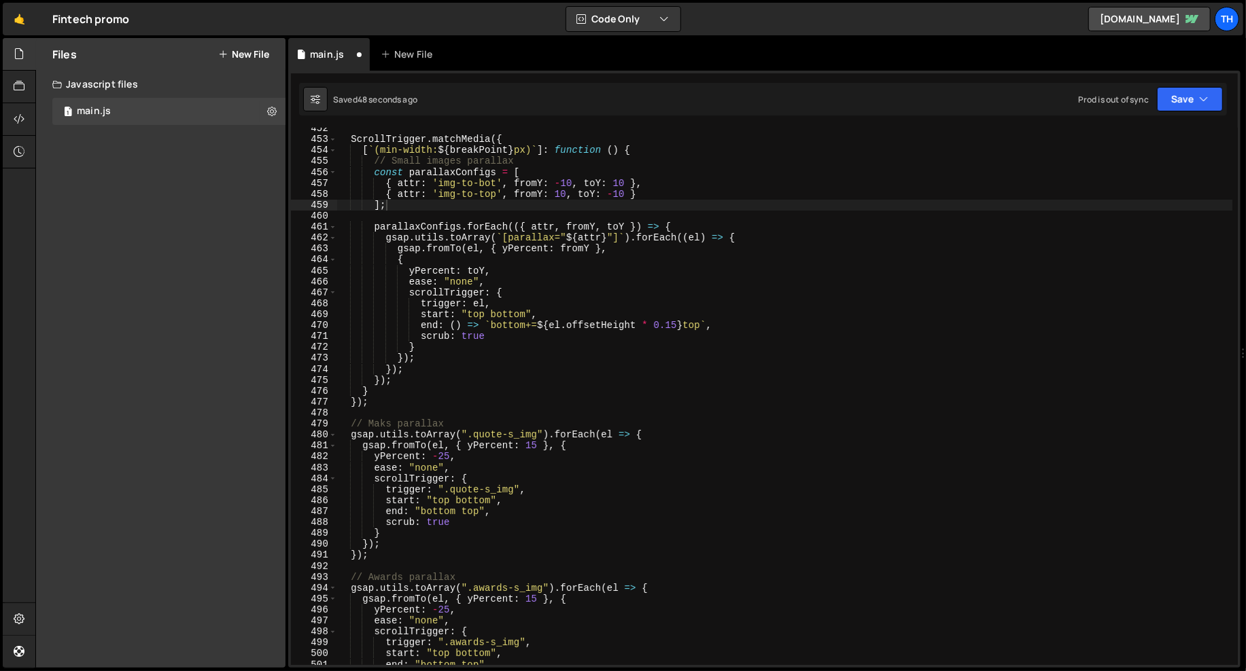
scroll to position [4942, 0]
